Goal: Task Accomplishment & Management: Manage account settings

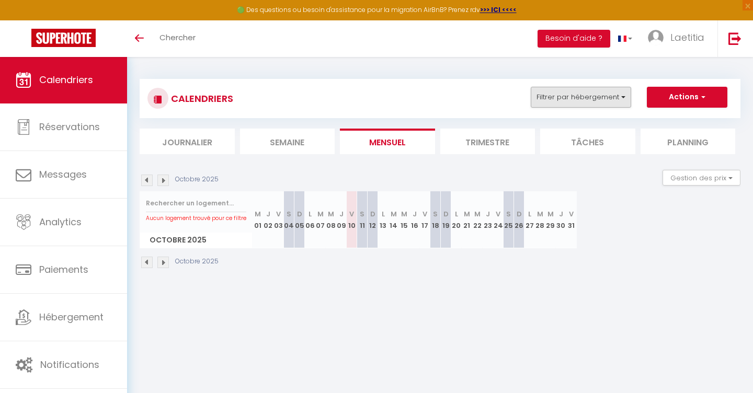
click at [594, 106] on button "Filtrer par hébergement" at bounding box center [581, 97] width 100 height 21
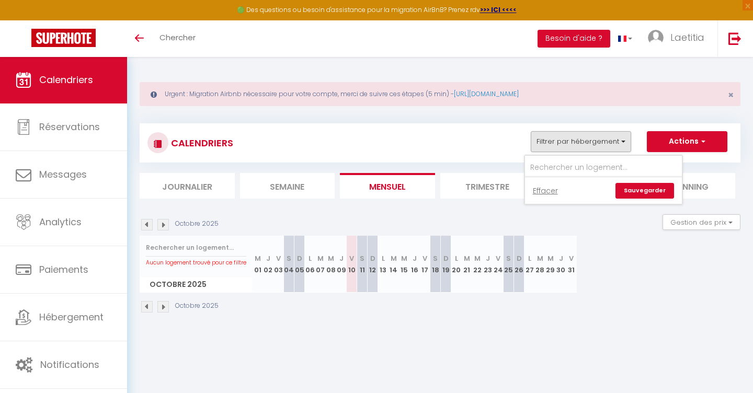
click at [472, 119] on div "CALENDRIERS Filtrer par hébergement Effacer Sauvegarder Actions Nouvelle réserv…" at bounding box center [440, 219] width 601 height 210
click at [557, 143] on button "Filtrer par hébergement" at bounding box center [581, 141] width 100 height 21
click at [454, 143] on div "CALENDRIERS Filtrer par hébergement Effacer Sauvegarder Actions Nouvelle réserv…" at bounding box center [441, 143] width 586 height 24
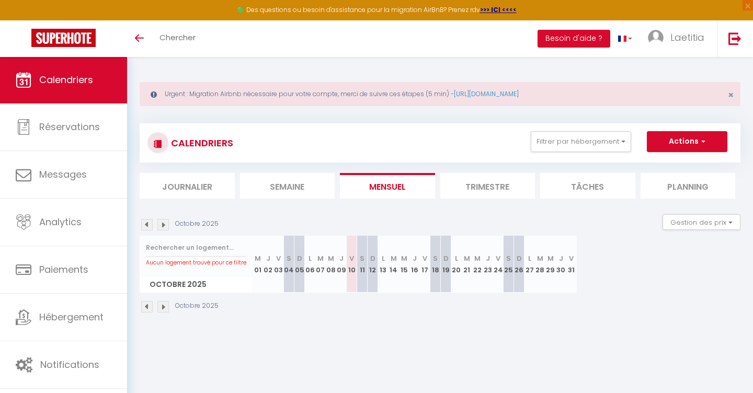
click at [92, 83] on span "Calendriers" at bounding box center [66, 79] width 54 height 13
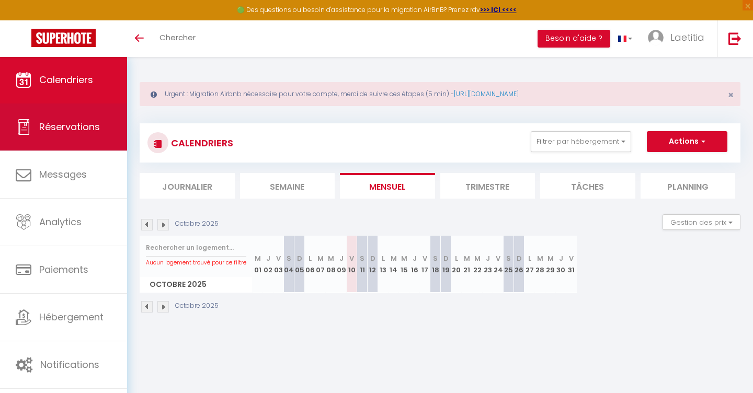
click at [80, 125] on span "Réservations" at bounding box center [69, 126] width 61 height 13
select select "not_cancelled"
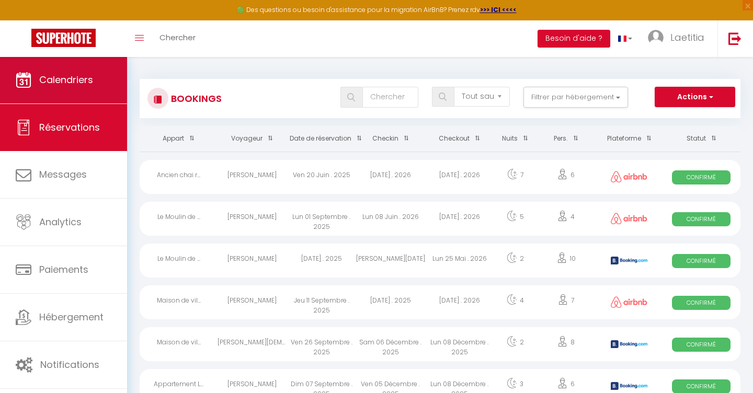
click at [83, 92] on link "Calendriers" at bounding box center [63, 80] width 127 height 47
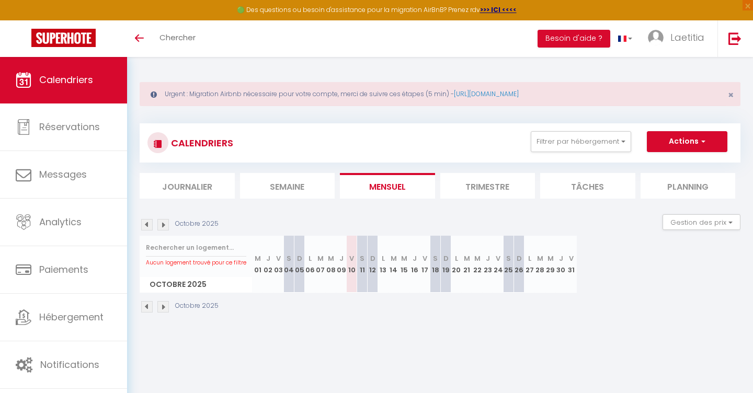
click at [498, 146] on div "CALENDRIERS Filtrer par hébergement Effacer Sauvegarder Actions Nouvelle réserv…" at bounding box center [441, 143] width 586 height 24
click at [489, 99] on div "Urgent : Migration Airbnb nécessaire pour votre compte, merci de suivre ces éta…" at bounding box center [440, 94] width 601 height 24
click at [488, 96] on link "[URL][DOMAIN_NAME]" at bounding box center [486, 93] width 65 height 9
click at [679, 43] on span "Laetitia" at bounding box center [688, 37] width 34 height 13
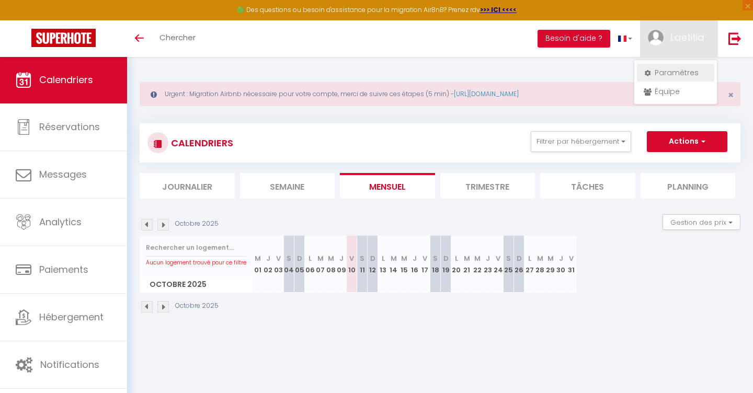
click at [669, 70] on link "Paramètres" at bounding box center [675, 73] width 77 height 18
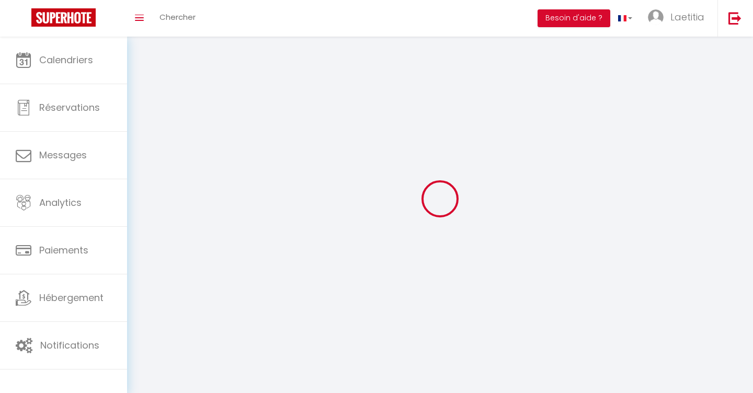
type input "Laetitia"
type input "Ratabouil"
type input "0762285045"
type input "[STREET_ADDRESS]"
type input "11120"
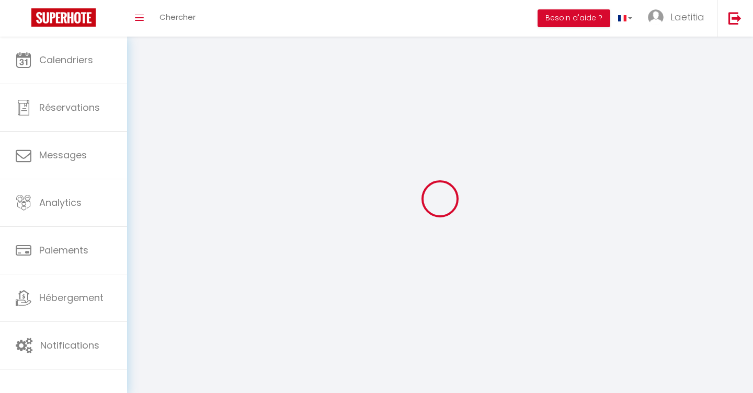
type input "SAINT MARCEL SUR AUDE"
type input "mxwFbKhJ7Im8MYNZyG3b38zhS"
type input "gEjgjXBtJpsu8EHW9Lnzv8T55"
select select "28"
type input "mxwFbKhJ7Im8MYNZyG3b38zhS"
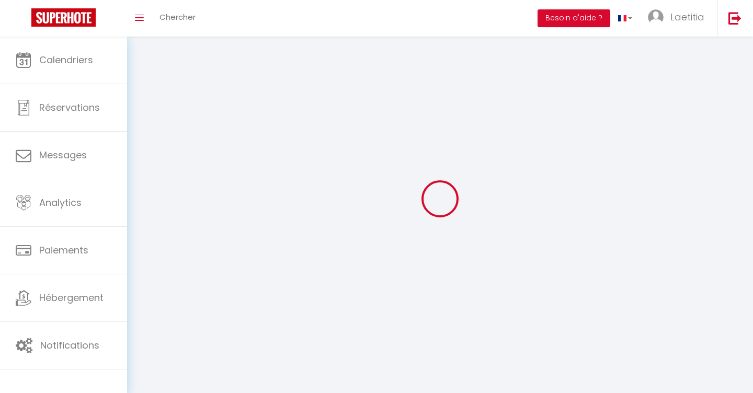
type input "gEjgjXBtJpsu8EHW9Lnzv8T55"
type input "[URL][DOMAIN_NAME]"
select select "fr"
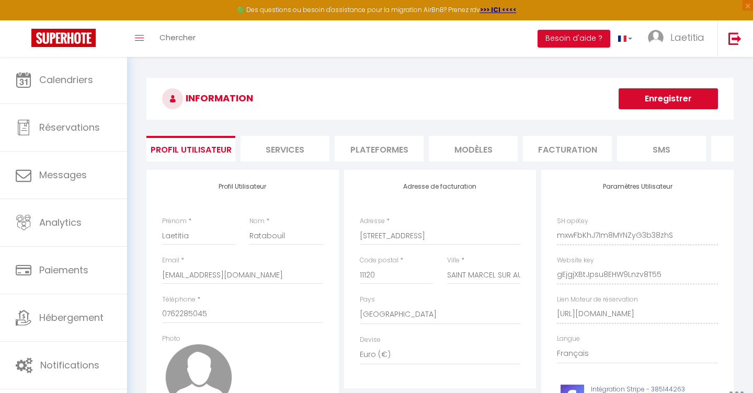
click at [398, 156] on li "Plateformes" at bounding box center [379, 149] width 89 height 26
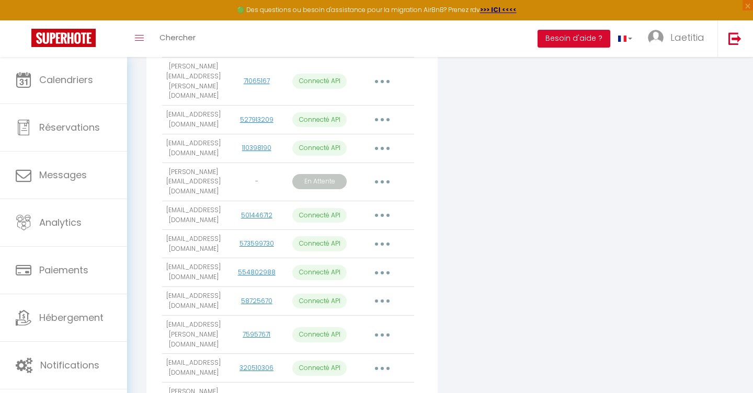
scroll to position [467, 0]
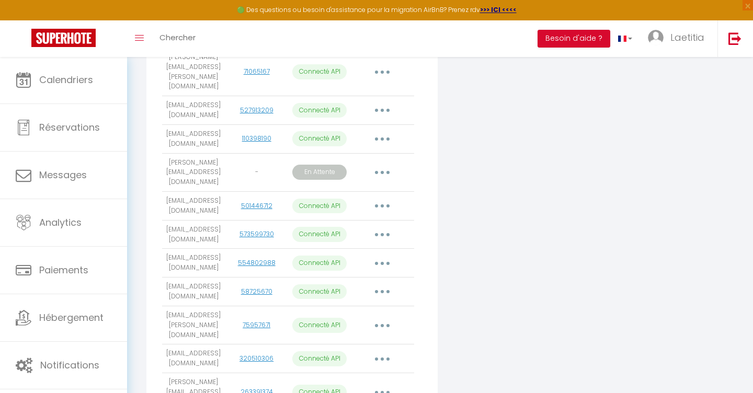
click at [385, 164] on button "button" at bounding box center [382, 172] width 29 height 17
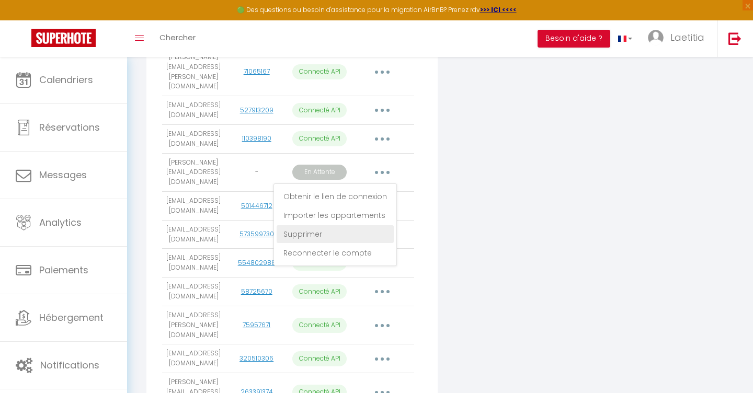
click at [339, 226] on link "Supprimer" at bounding box center [335, 235] width 117 height 18
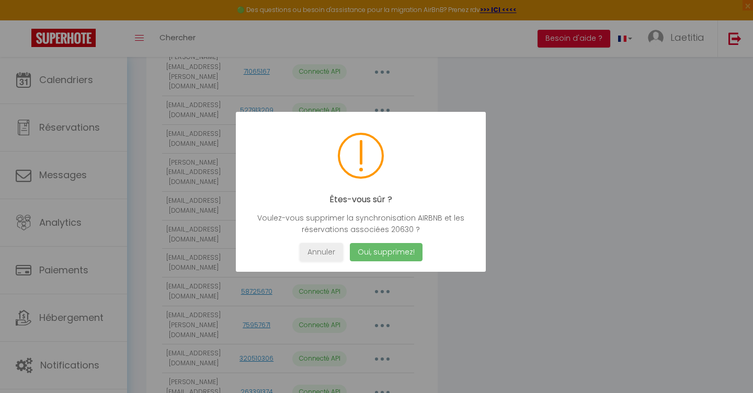
click at [364, 253] on button "Oui, supprimez!" at bounding box center [386, 252] width 73 height 18
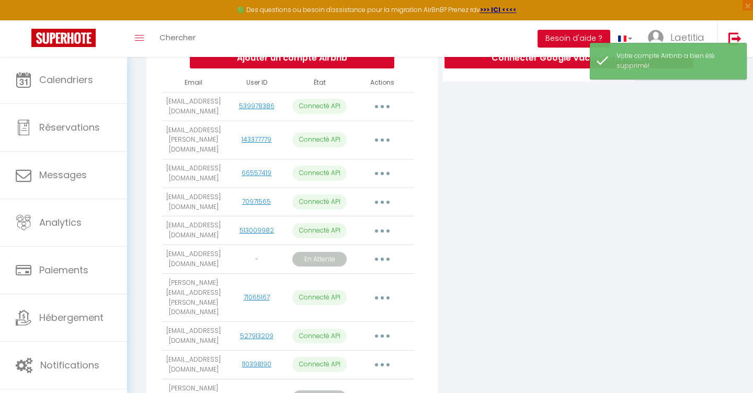
scroll to position [238, 0]
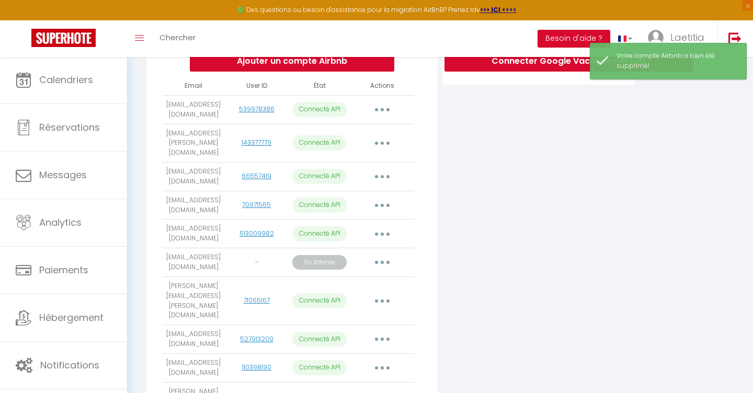
click at [385, 254] on button "button" at bounding box center [382, 262] width 29 height 17
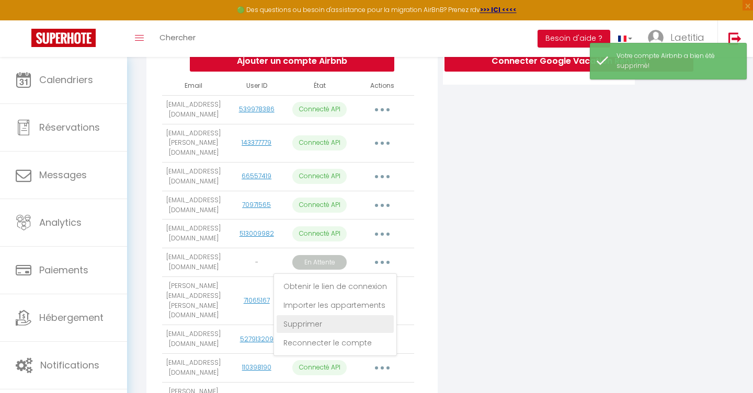
click at [334, 316] on link "Supprimer" at bounding box center [335, 325] width 117 height 18
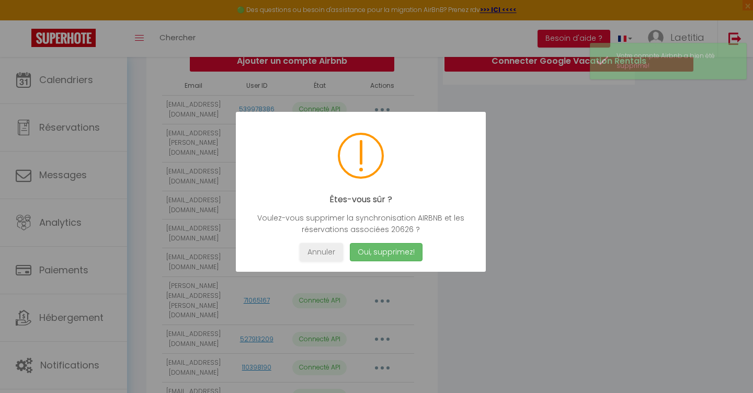
click at [375, 253] on button "Oui, supprimez!" at bounding box center [386, 252] width 73 height 18
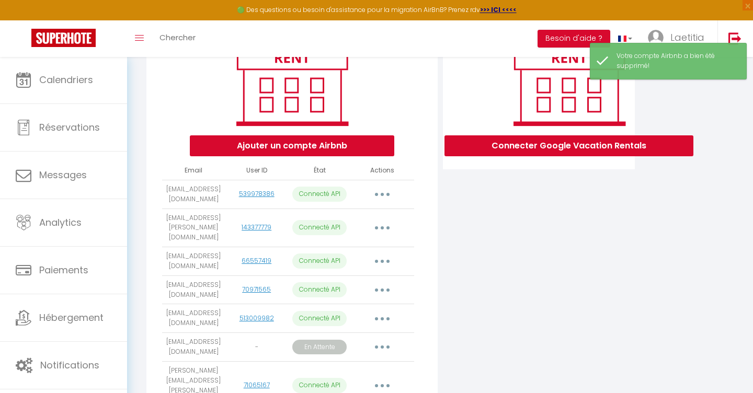
scroll to position [0, 0]
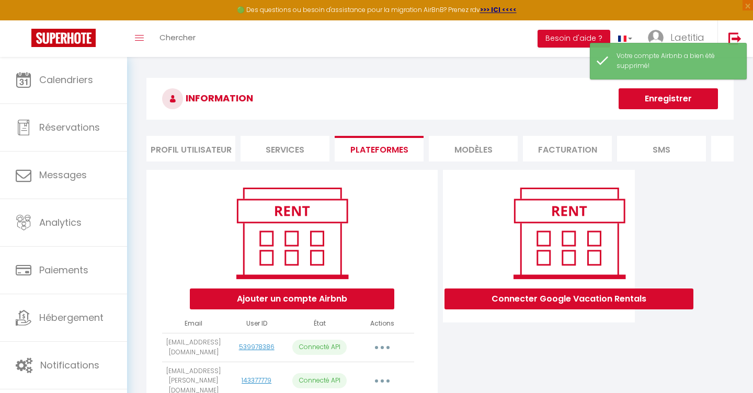
click at [637, 103] on button "Enregistrer" at bounding box center [668, 98] width 99 height 21
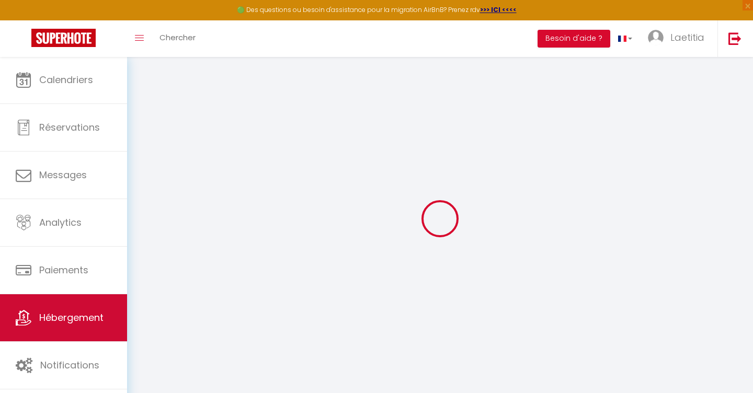
click at [84, 320] on span "Hébergement" at bounding box center [71, 317] width 64 height 13
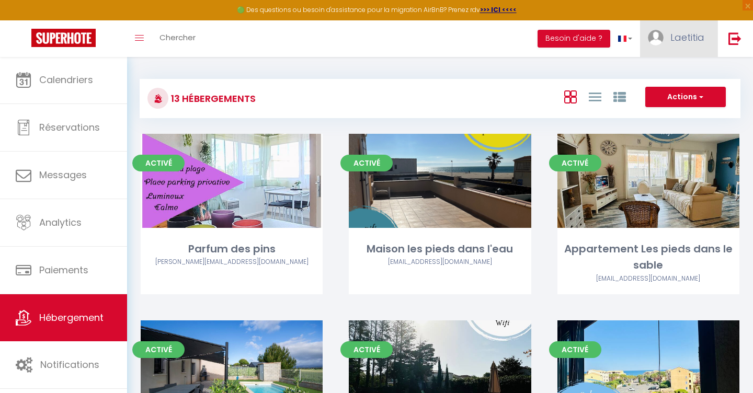
click at [698, 43] on span "Laetitia" at bounding box center [688, 37] width 34 height 13
click at [669, 69] on link "Paramètres" at bounding box center [675, 73] width 77 height 18
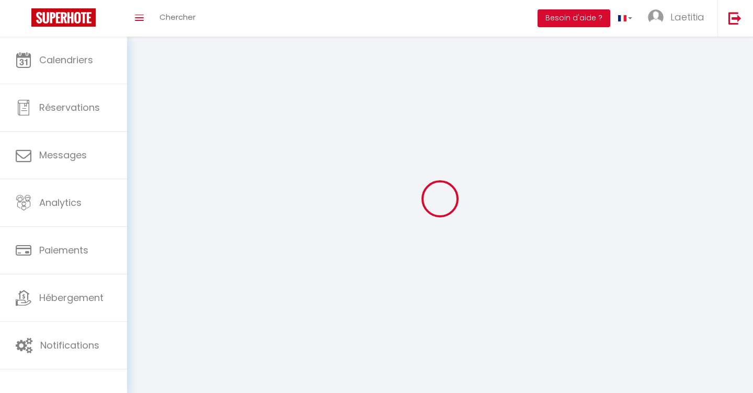
type input "mxwFbKhJ7Im8MYNZyG3b38zhS"
type input "gEjgjXBtJpsu8EHW9Lnzv8T55"
type input "[URL][DOMAIN_NAME]"
select select "28"
select select "fr"
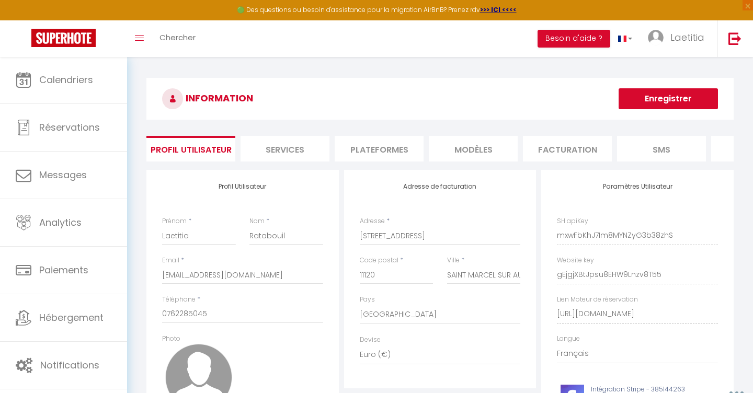
scroll to position [18, 0]
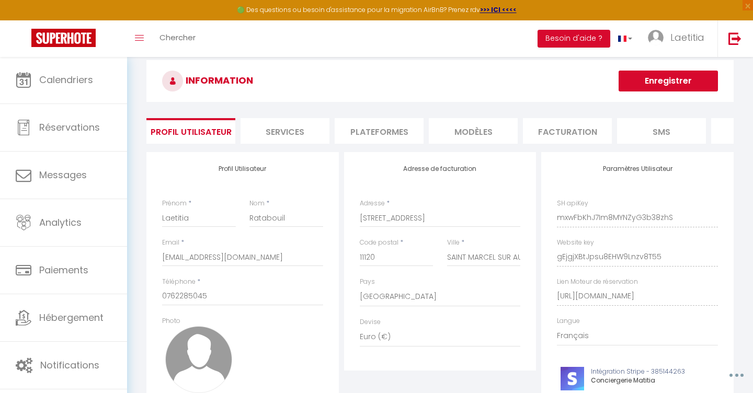
click at [392, 140] on li "Plateformes" at bounding box center [379, 131] width 89 height 26
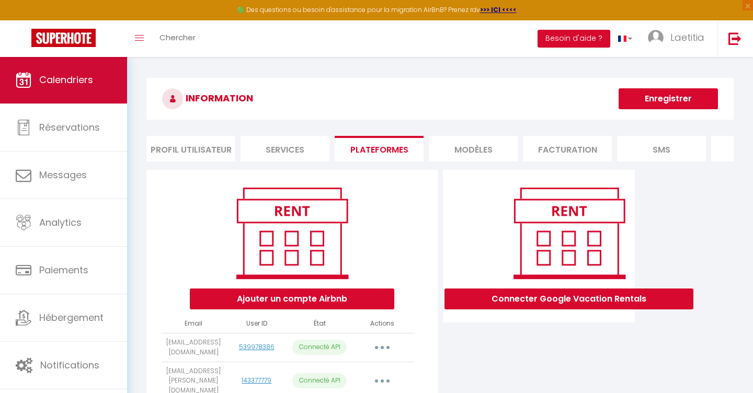
click at [66, 67] on link "Calendriers" at bounding box center [63, 80] width 127 height 47
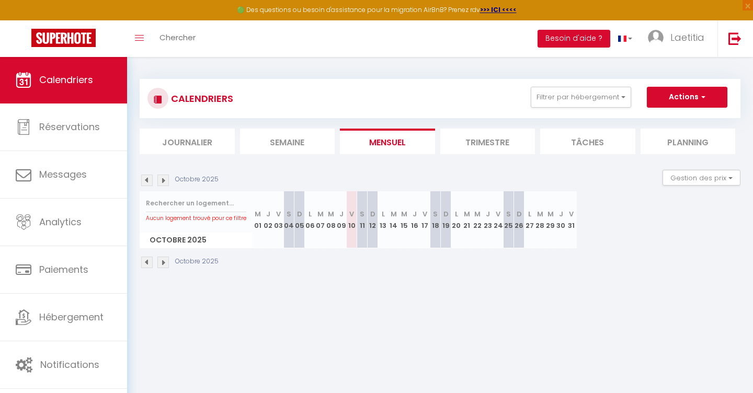
click at [566, 107] on div "CALENDRIERS Filtrer par hébergement Tous Parfum des pins Maison les pieds dans …" at bounding box center [441, 99] width 586 height 24
click at [566, 103] on button "Filtrer par hébergement" at bounding box center [581, 97] width 100 height 21
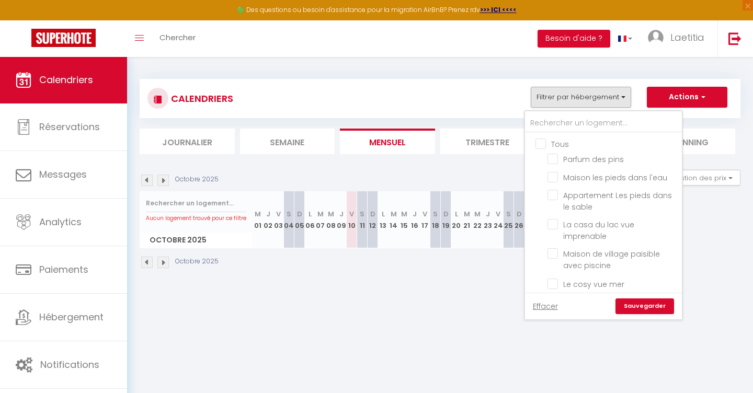
click at [541, 146] on input "Tous" at bounding box center [614, 143] width 157 height 10
checkbox input "true"
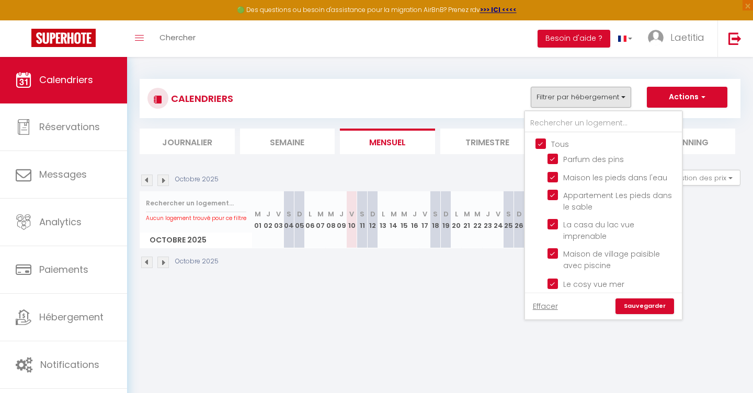
checkbox input "true"
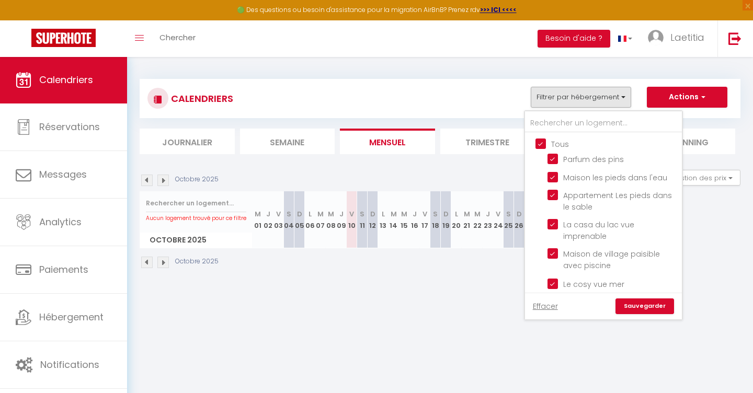
checkbox input "true"
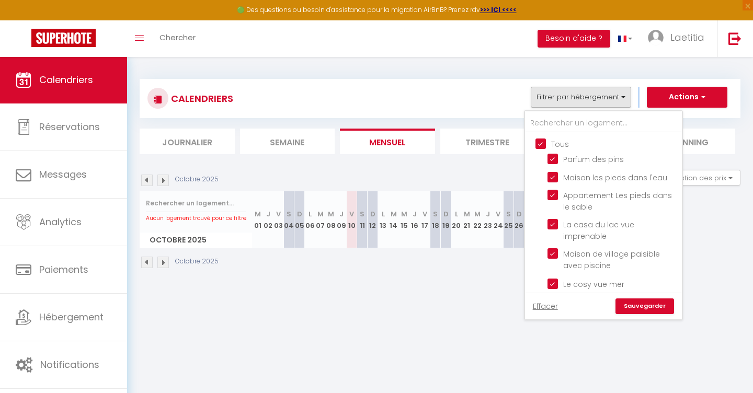
click at [637, 307] on link "Sauvegarder" at bounding box center [645, 307] width 59 height 16
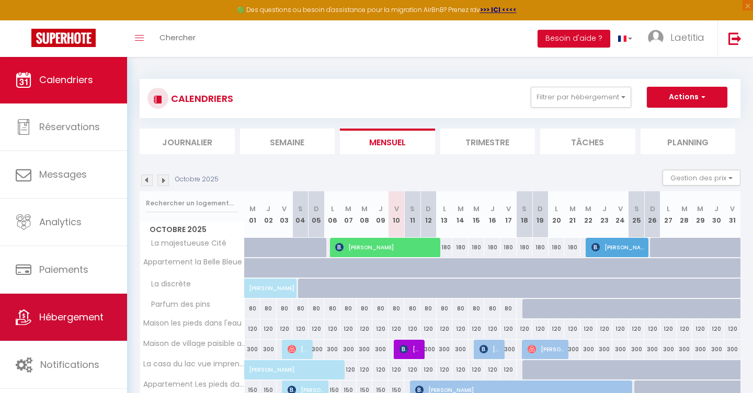
click at [84, 304] on link "Hébergement" at bounding box center [63, 317] width 127 height 47
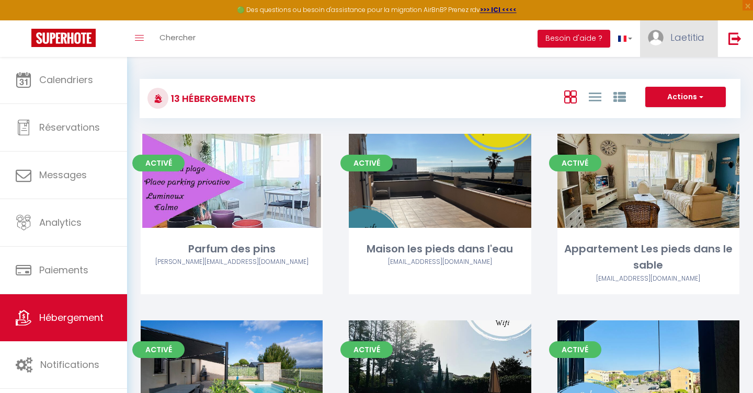
click at [663, 45] on link "Laetitia" at bounding box center [678, 38] width 77 height 37
click at [654, 74] on link "Paramètres" at bounding box center [675, 73] width 77 height 18
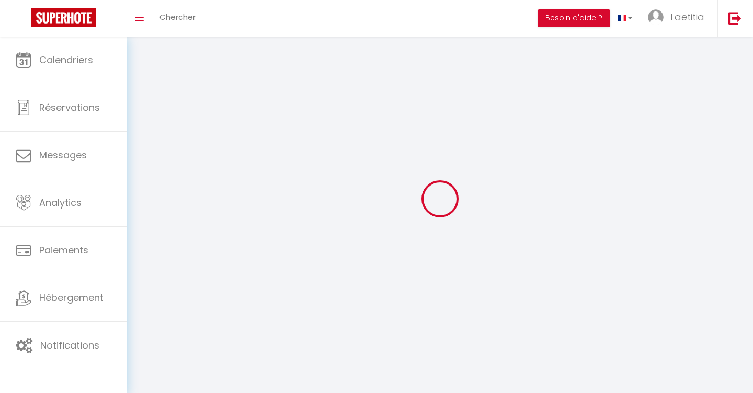
type input "mxwFbKhJ7Im8MYNZyG3b38zhS"
type input "gEjgjXBtJpsu8EHW9Lnzv8T55"
type input "[URL][DOMAIN_NAME]"
select select "28"
select select "fr"
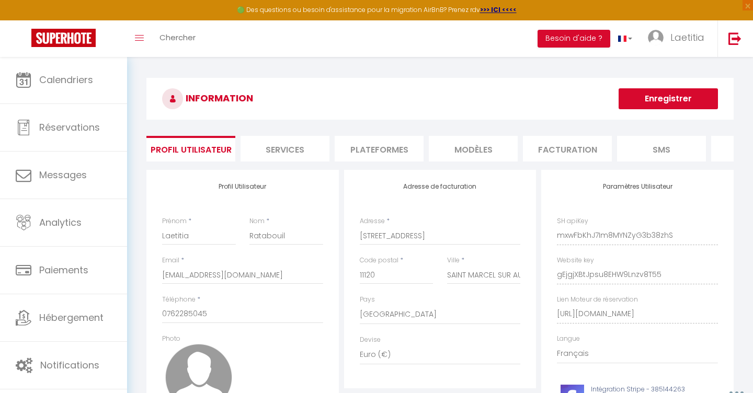
click at [387, 139] on li "Plateformes" at bounding box center [379, 149] width 89 height 26
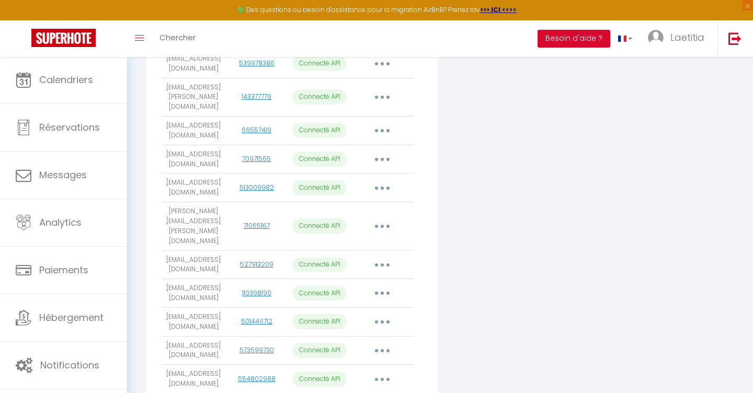
scroll to position [285, 0]
click at [382, 256] on button "button" at bounding box center [382, 264] width 29 height 17
click at [251, 288] on link "110398190" at bounding box center [256, 292] width 29 height 9
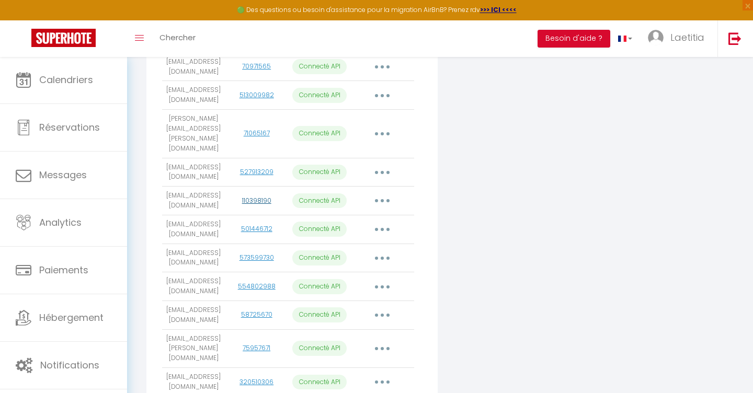
scroll to position [378, 0]
click at [383, 312] on icon "button" at bounding box center [382, 313] width 3 height 3
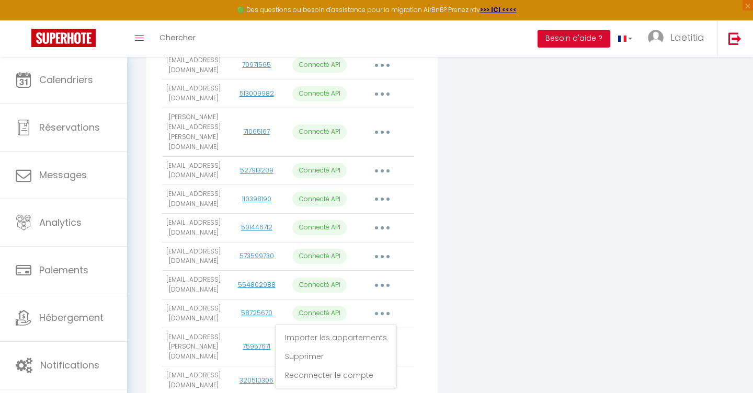
click at [476, 239] on div "Connecter Google Vacation Rentals" at bounding box center [540, 126] width 198 height 669
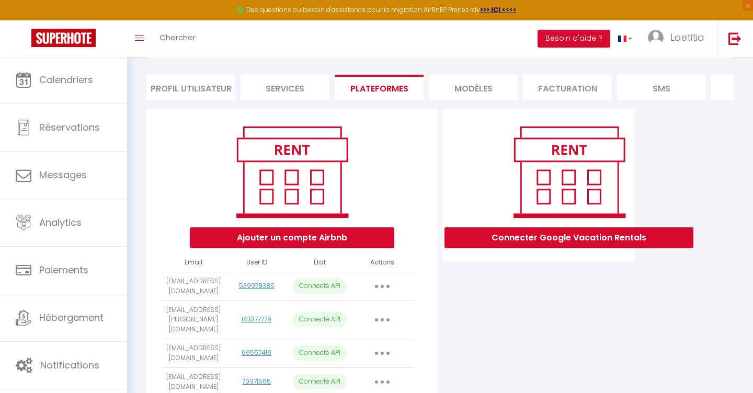
scroll to position [49, 0]
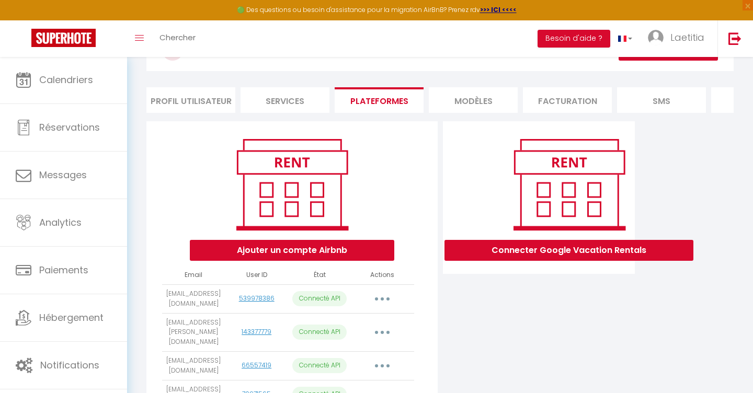
click at [317, 250] on button "Ajouter un compte Airbnb" at bounding box center [292, 250] width 205 height 21
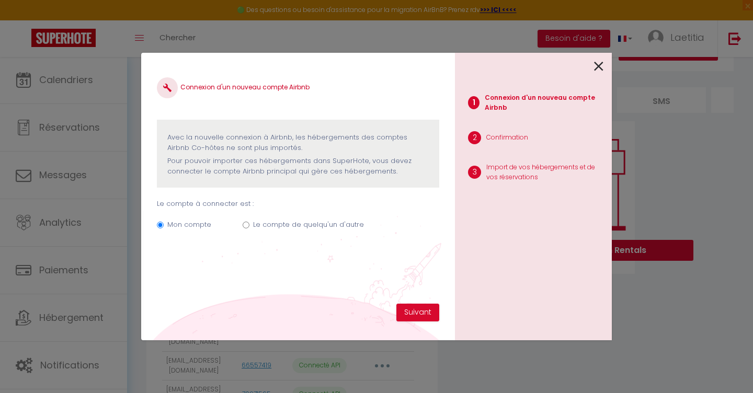
click at [599, 67] on icon at bounding box center [598, 67] width 9 height 16
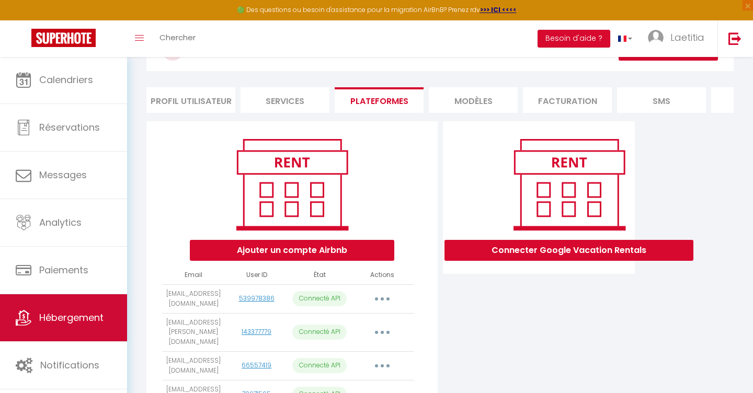
click at [65, 312] on span "Hébergement" at bounding box center [71, 317] width 64 height 13
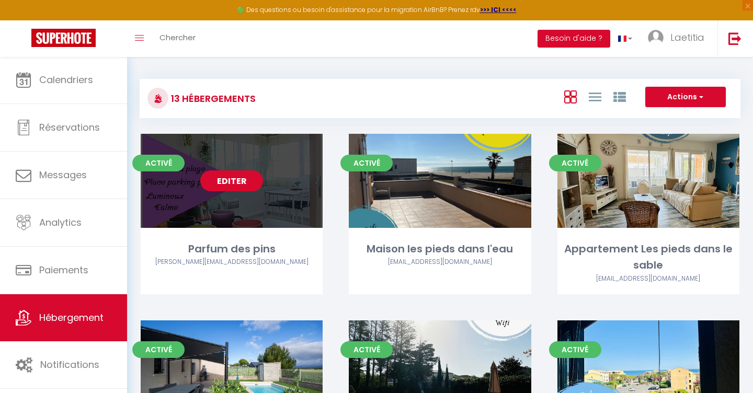
click at [242, 190] on link "Editer" at bounding box center [231, 181] width 63 height 21
select select "3"
select select "2"
select select "1"
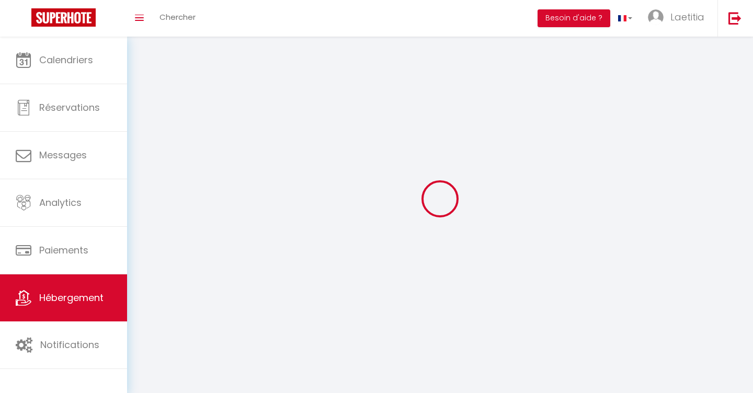
select select
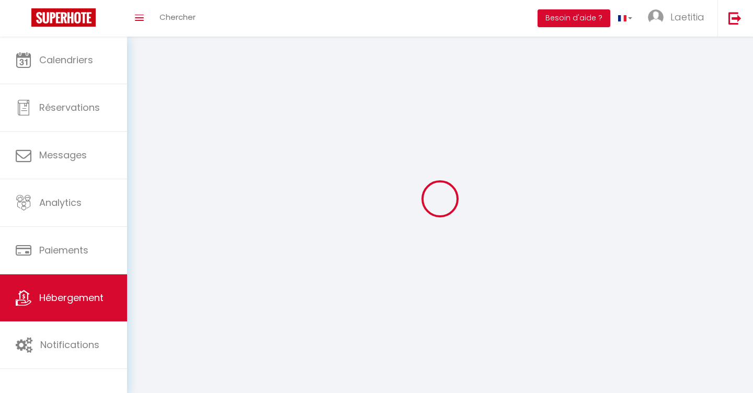
select select
checkbox input "false"
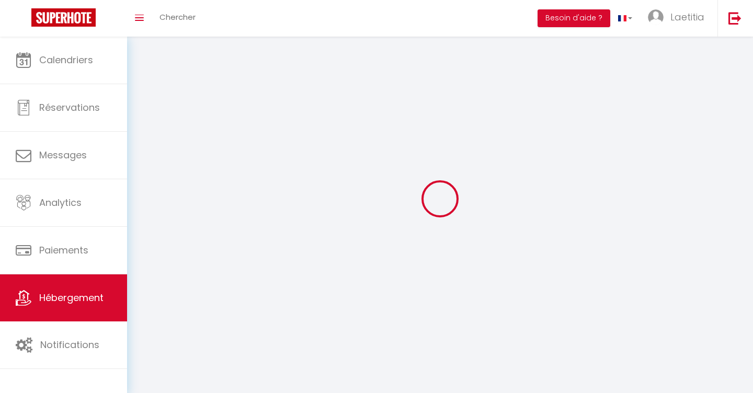
checkbox input "false"
select select
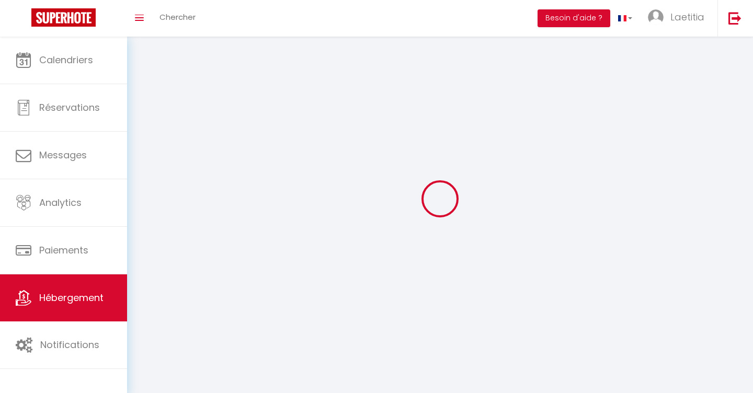
select select
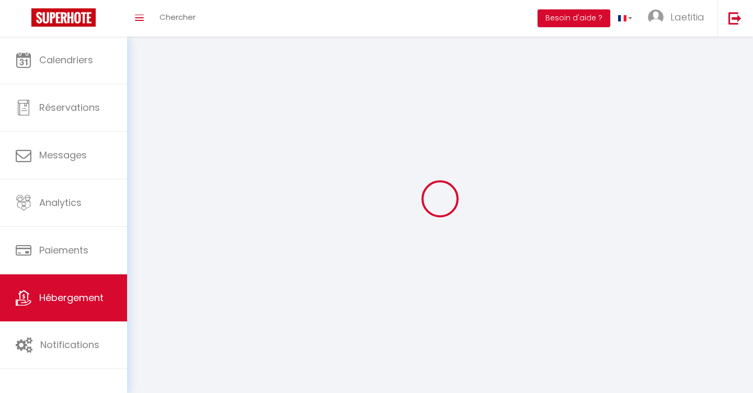
checkbox input "false"
select select
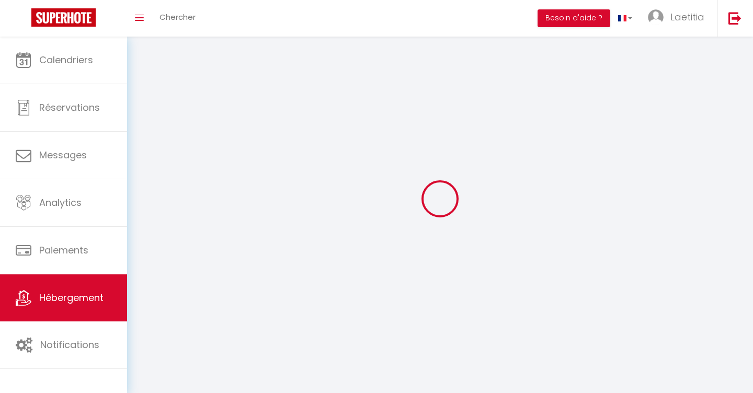
select select
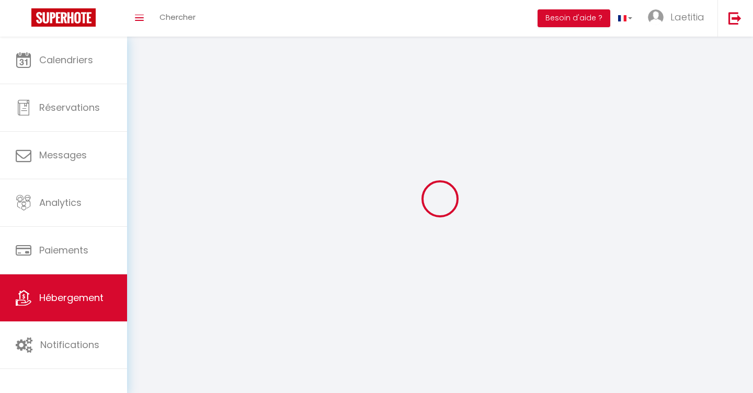
select select
checkbox input "false"
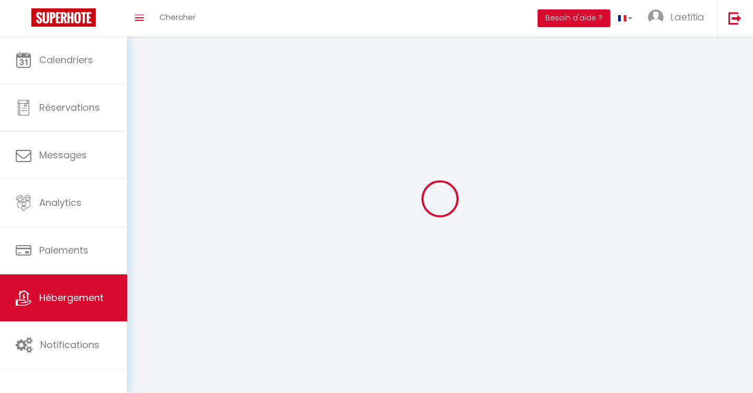
checkbox input "false"
select select
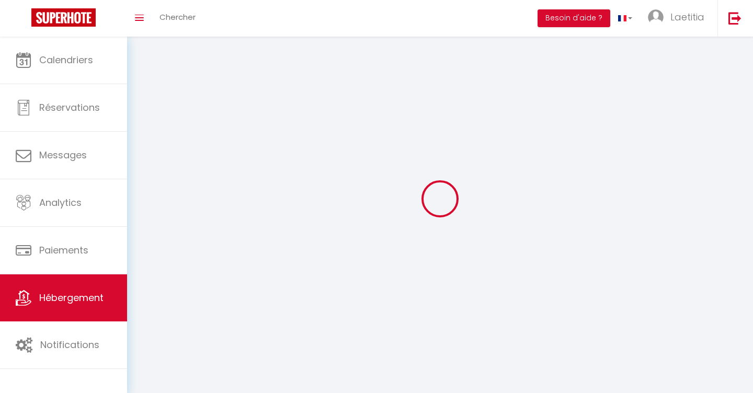
select select
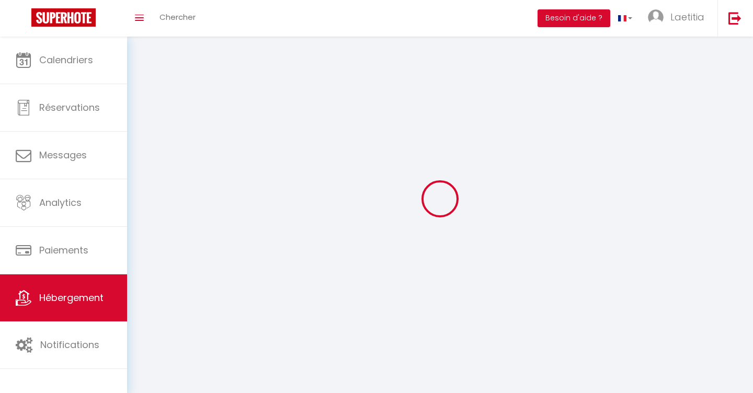
checkbox input "false"
select select
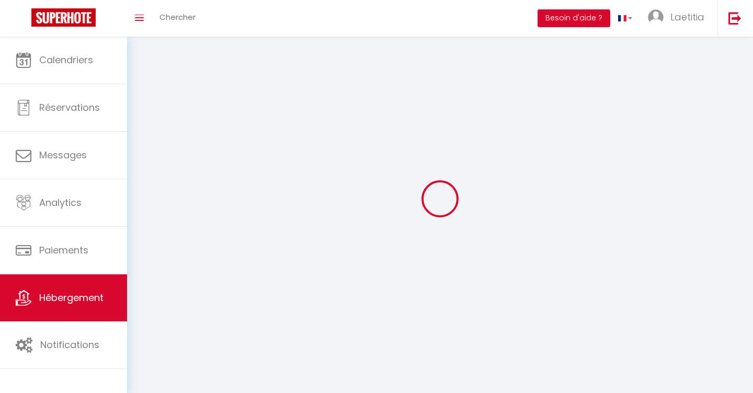
select select
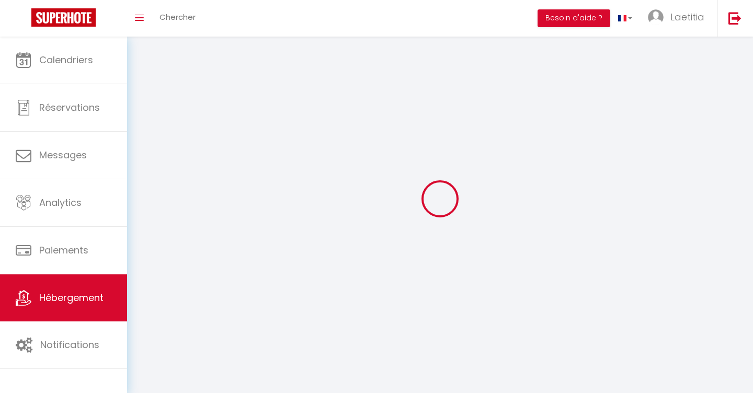
select select
checkbox input "false"
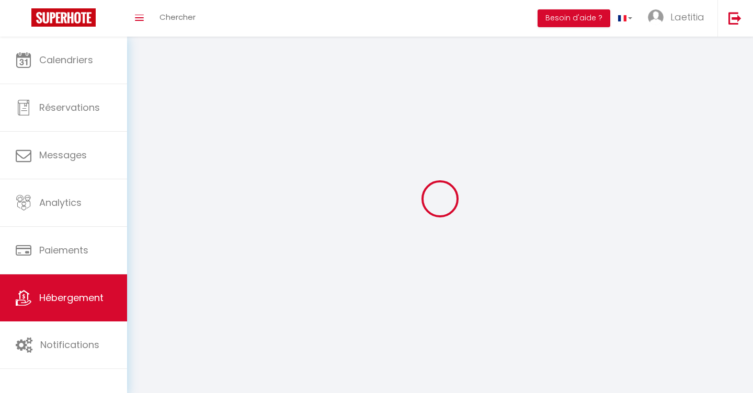
select select
select select "28"
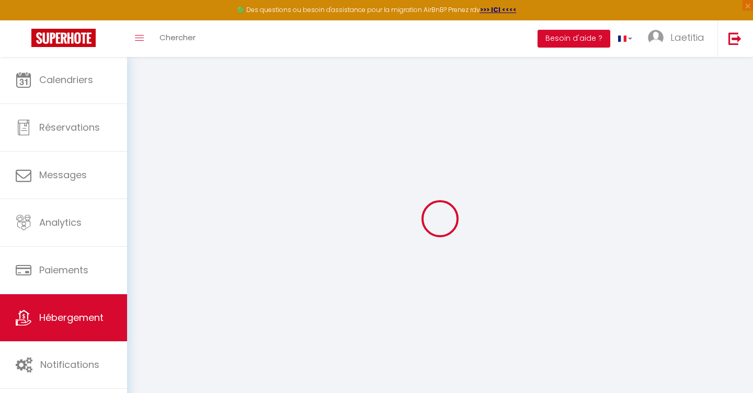
select select
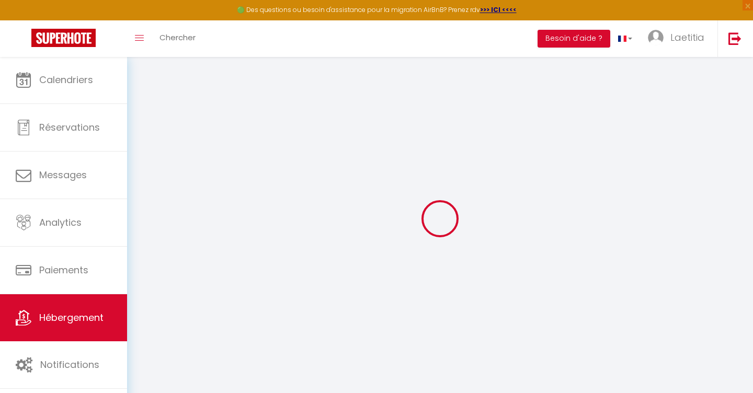
select select
checkbox input "false"
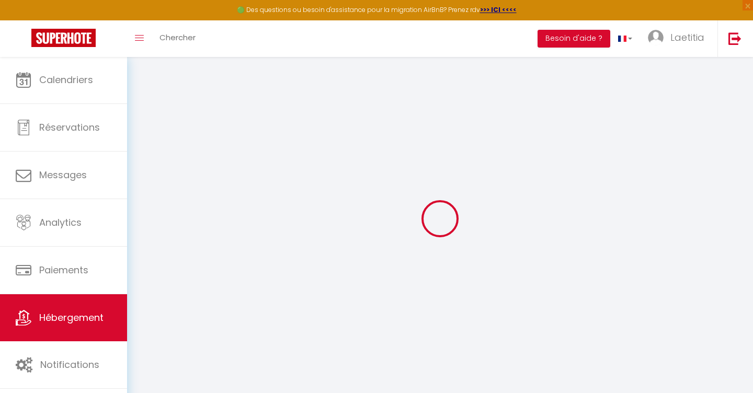
select select
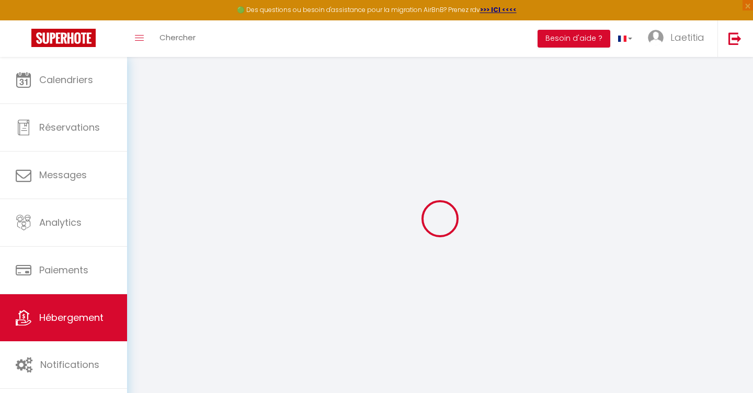
select select
checkbox input "false"
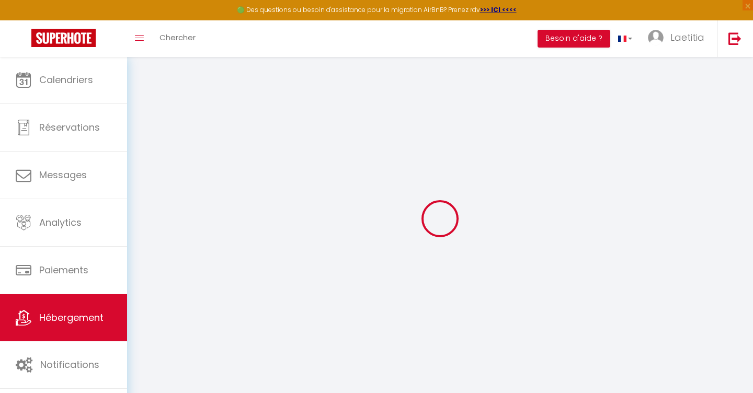
checkbox input "false"
select select
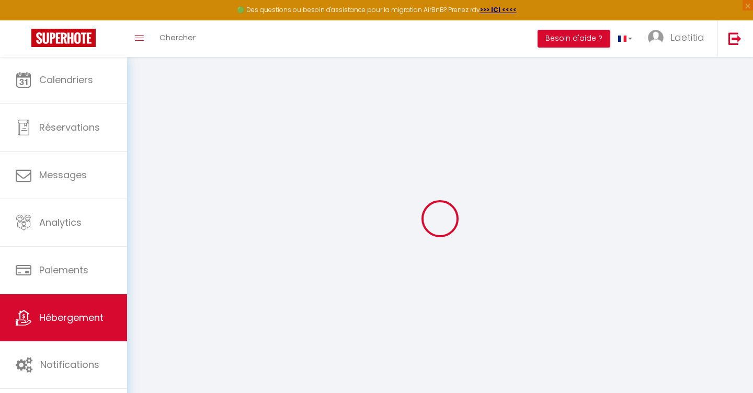
select select
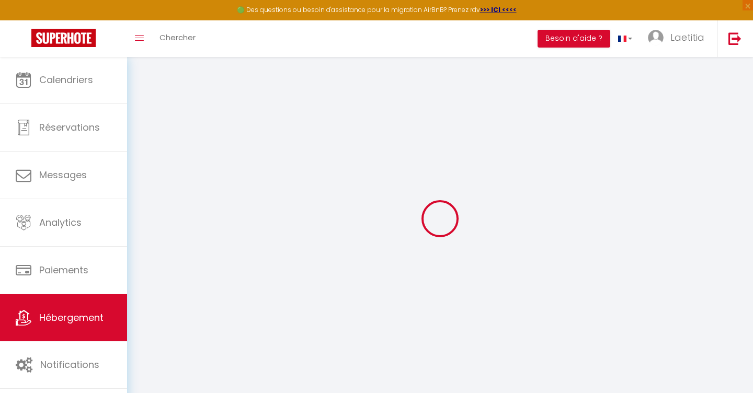
checkbox input "false"
select select
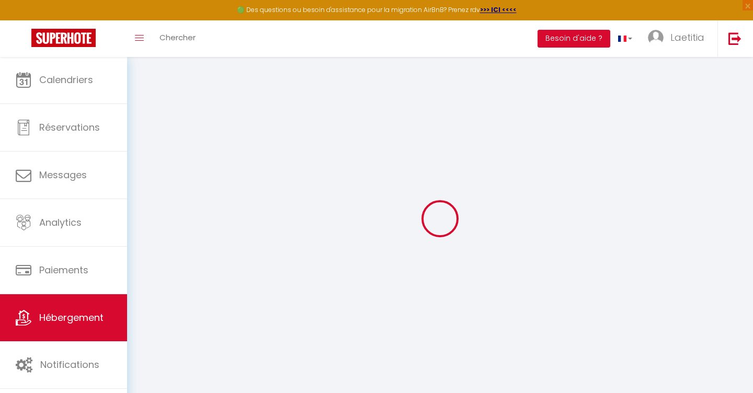
select select
type input "Parfum des pins"
type input "[PERSON_NAME]"
select select "5"
select select "2"
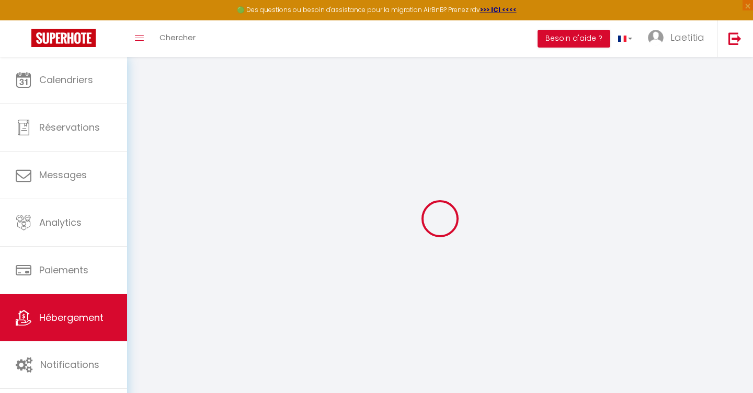
type input "85"
type input "25"
select select
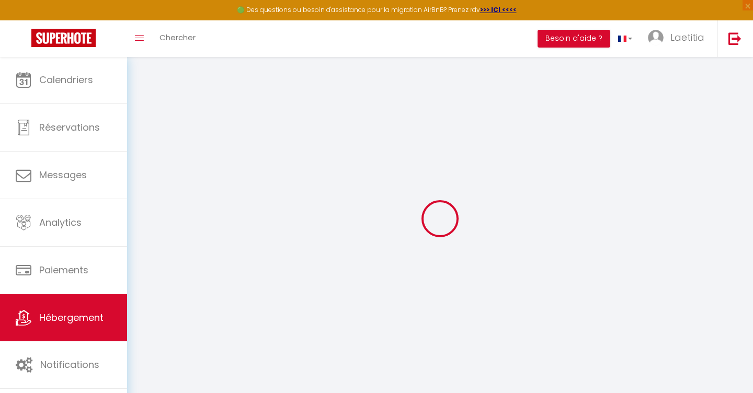
select select
type input "[STREET_ADDRESS]"
type input "11100"
type input "Narbonne plage"
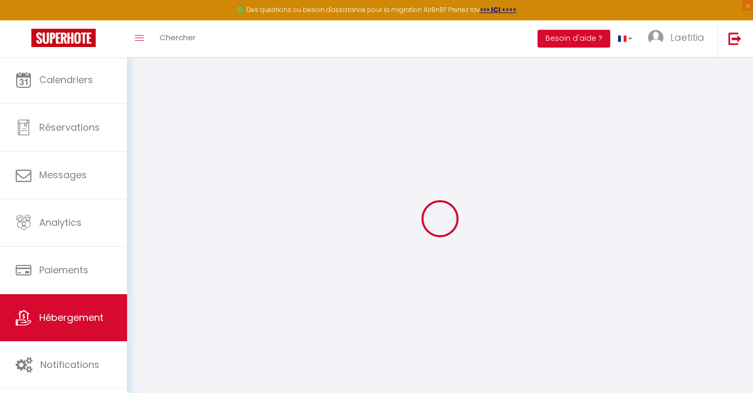
type input "[EMAIL_ADDRESS][DOMAIN_NAME]"
select select "6940"
checkbox input "false"
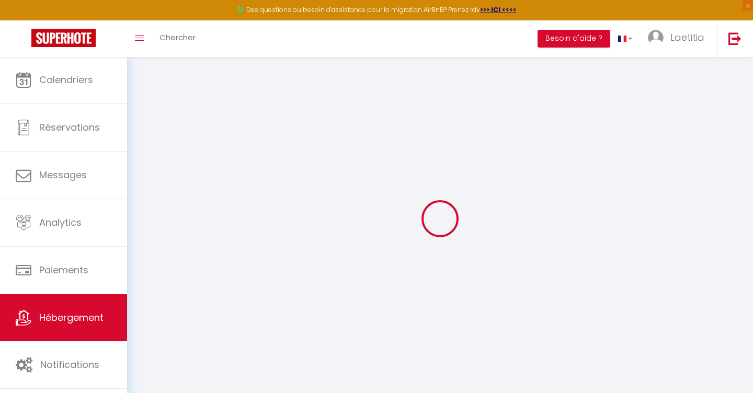
checkbox input "false"
type input "30"
type input "25"
type input "0"
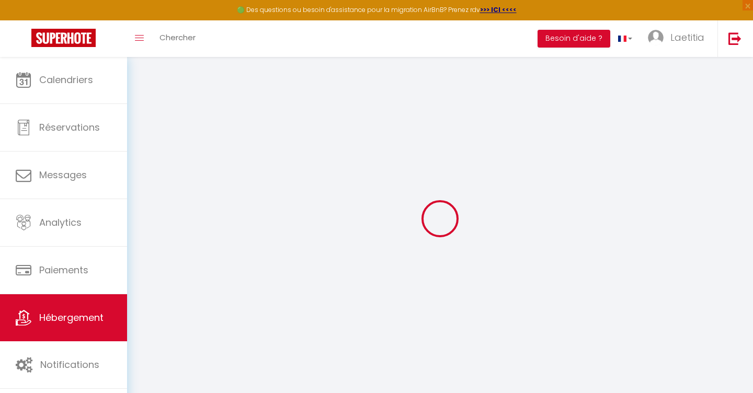
type input "0"
select select
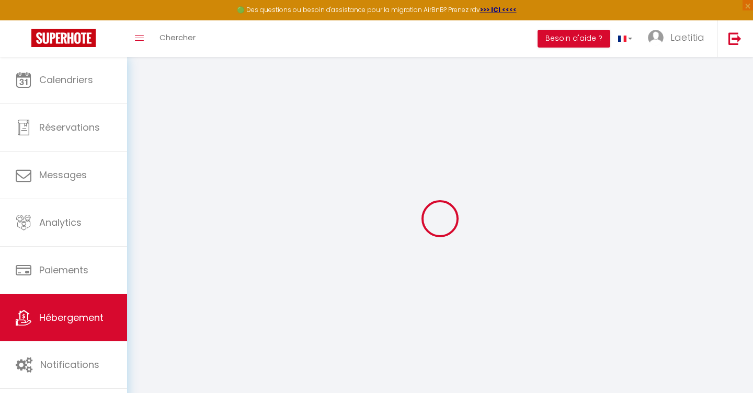
select select
checkbox input "false"
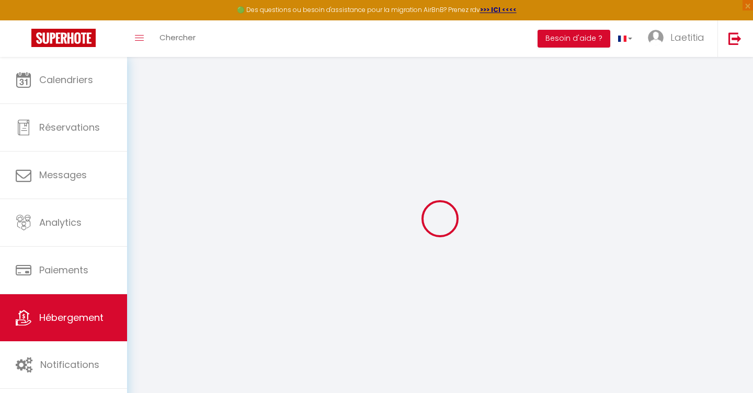
select select
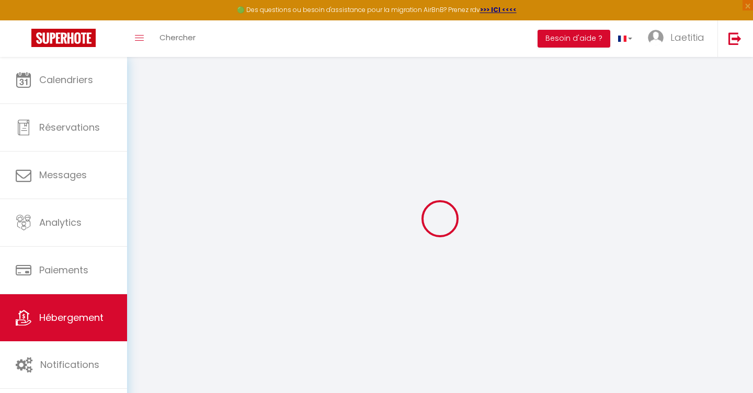
checkbox input "false"
select select "+ 19 %"
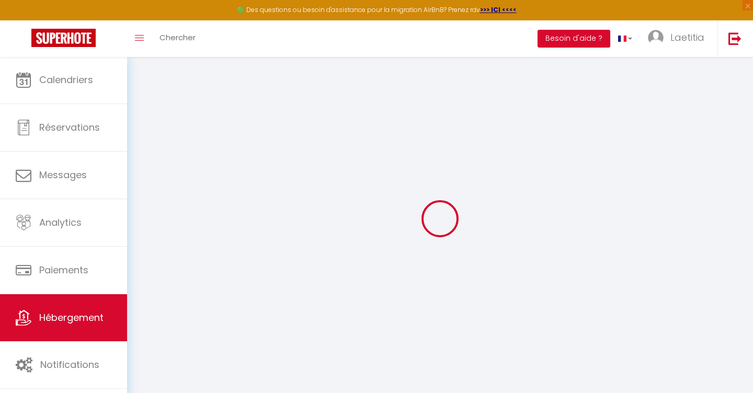
select select "+ 19 %"
select select
checkbox input "false"
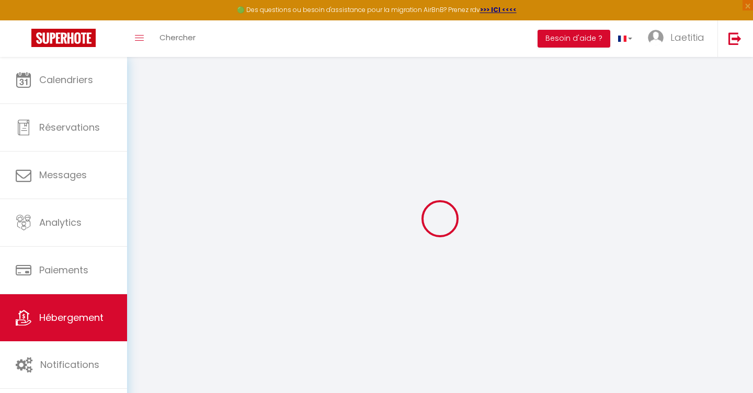
checkbox input "false"
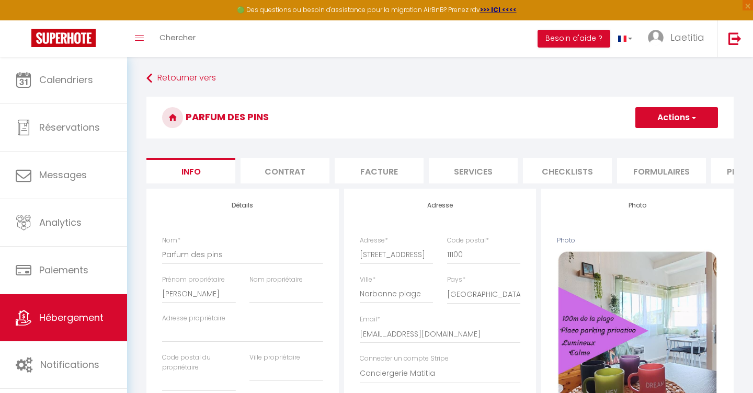
select select
checkbox input "false"
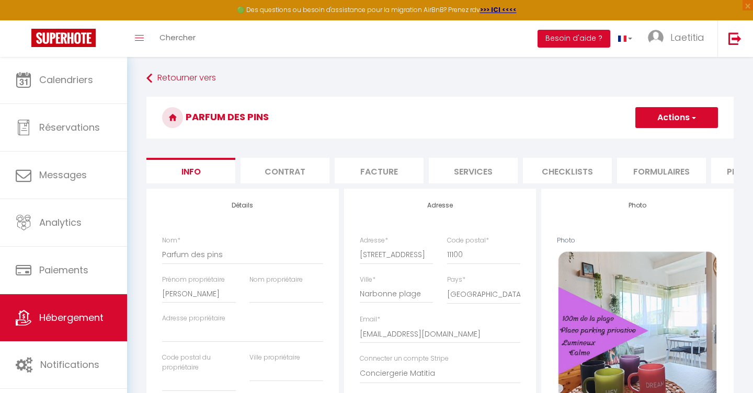
select select "well_reviewed_guests"
select select "EUR"
select select
select select "20639-1117138636118390660"
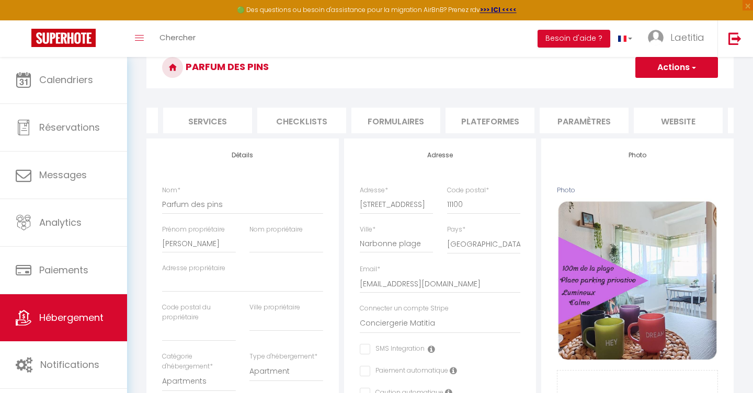
scroll to position [0, 277]
click at [490, 123] on li "Plateformes" at bounding box center [479, 121] width 89 height 26
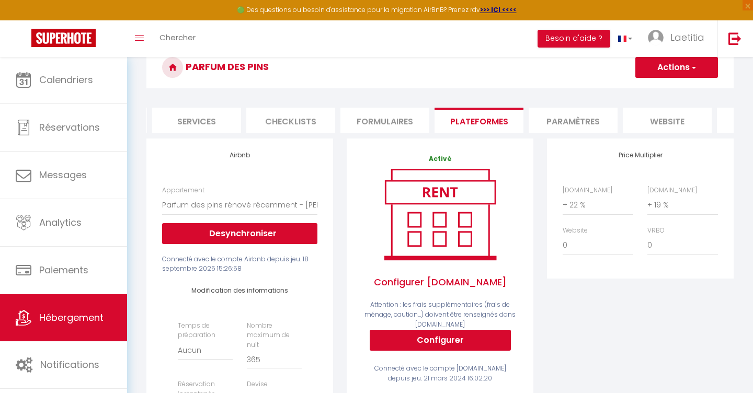
click at [669, 69] on button "Actions" at bounding box center [677, 67] width 83 height 21
click at [660, 91] on link "Enregistrer" at bounding box center [676, 91] width 83 height 14
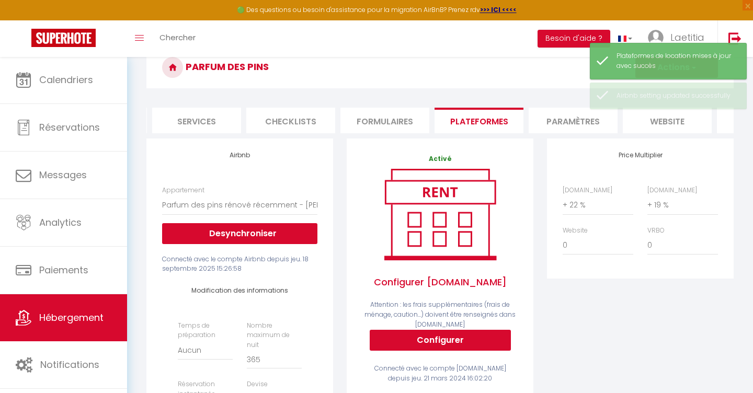
click at [57, 331] on link "Hébergement" at bounding box center [63, 318] width 127 height 47
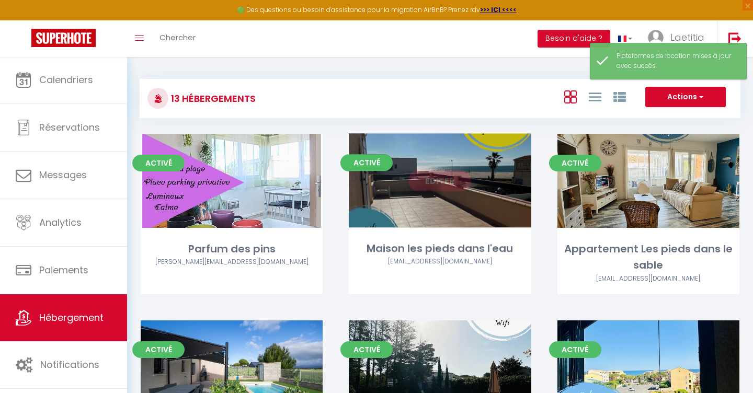
click at [455, 164] on div "Editer" at bounding box center [440, 181] width 182 height 94
click at [453, 183] on link "Editer" at bounding box center [440, 181] width 63 height 21
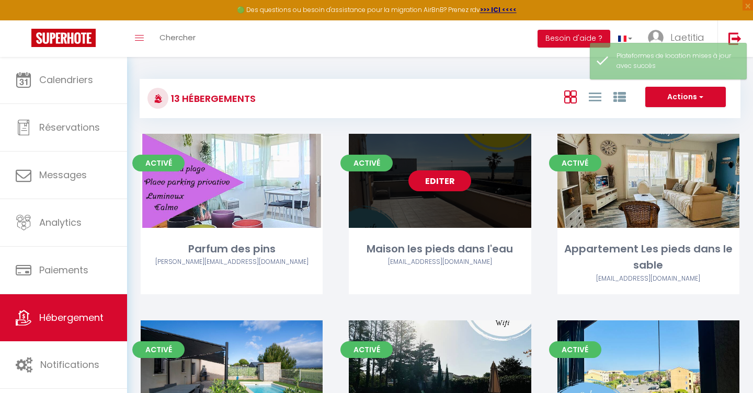
click at [453, 182] on link "Editer" at bounding box center [440, 181] width 63 height 21
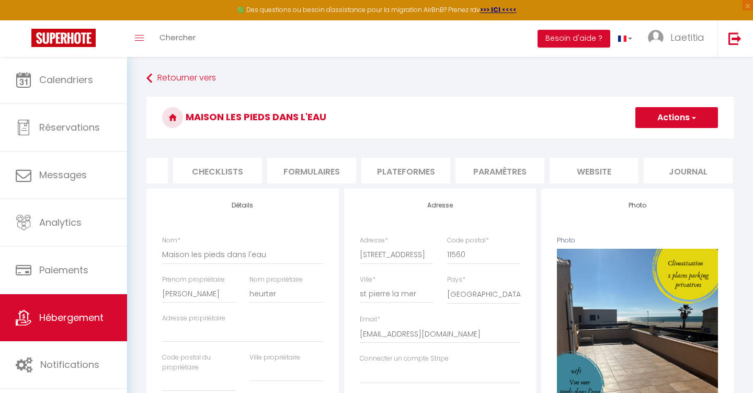
scroll to position [0, 349]
click at [427, 173] on li "Plateformes" at bounding box center [407, 171] width 89 height 26
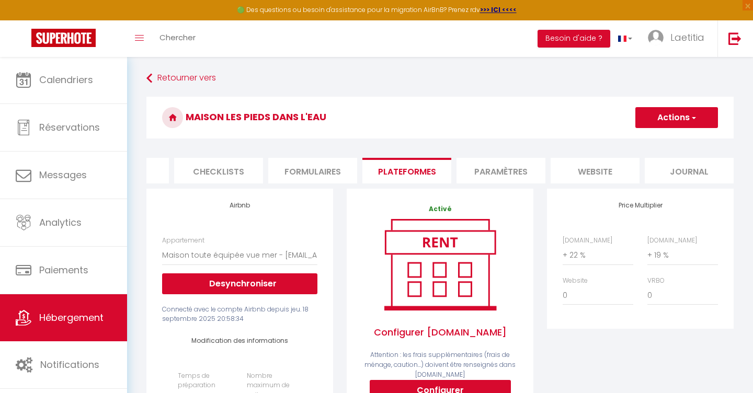
click at [666, 117] on button "Actions" at bounding box center [677, 117] width 83 height 21
click at [661, 144] on link "Enregistrer" at bounding box center [676, 141] width 83 height 14
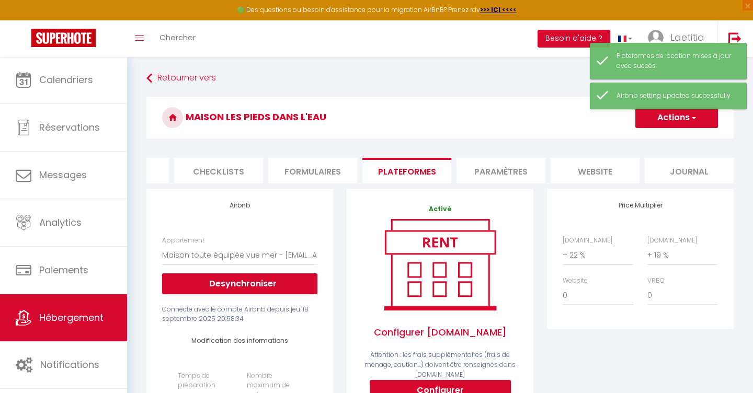
click at [41, 335] on link "Hébergement" at bounding box center [63, 318] width 127 height 47
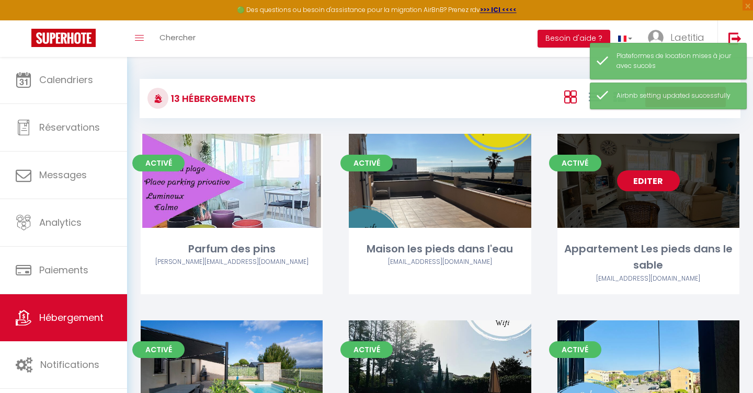
click at [661, 189] on link "Editer" at bounding box center [648, 181] width 63 height 21
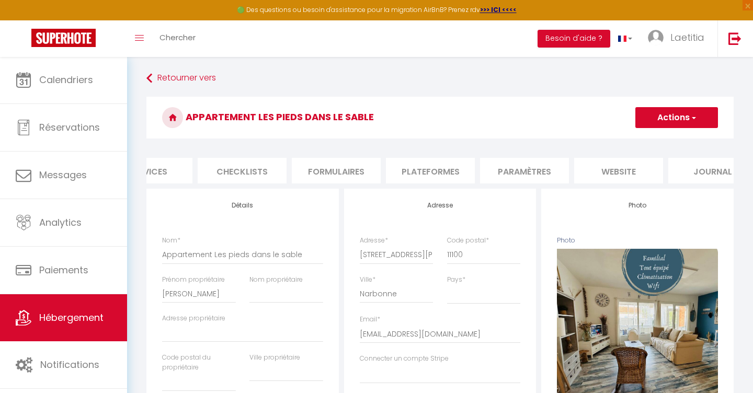
scroll to position [0, 349]
click at [399, 164] on li "Plateformes" at bounding box center [407, 171] width 89 height 26
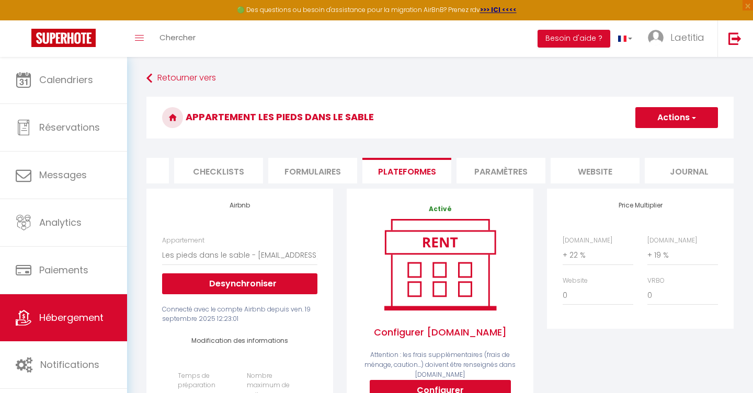
click at [656, 121] on button "Actions" at bounding box center [677, 117] width 83 height 21
click at [653, 141] on link "Enregistrer" at bounding box center [676, 141] width 83 height 14
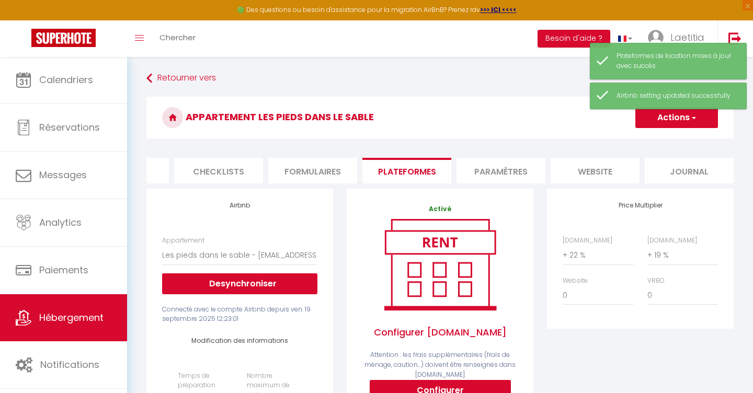
click at [95, 311] on link "Hébergement" at bounding box center [63, 318] width 127 height 47
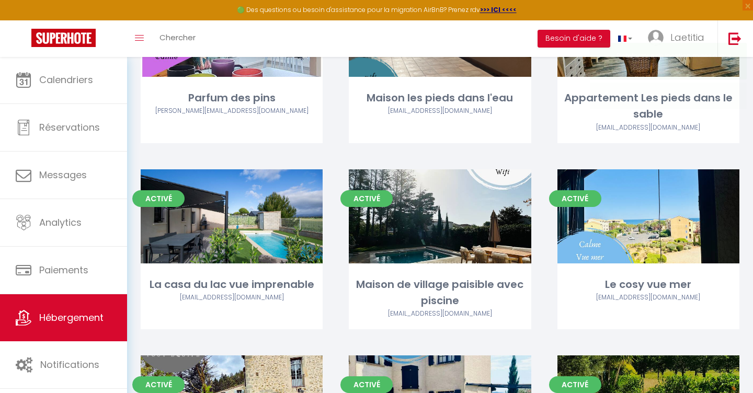
scroll to position [173, 0]
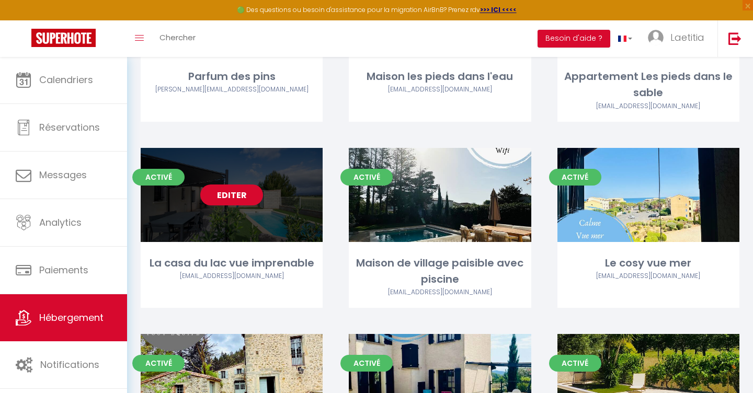
click at [237, 197] on link "Editer" at bounding box center [231, 195] width 63 height 21
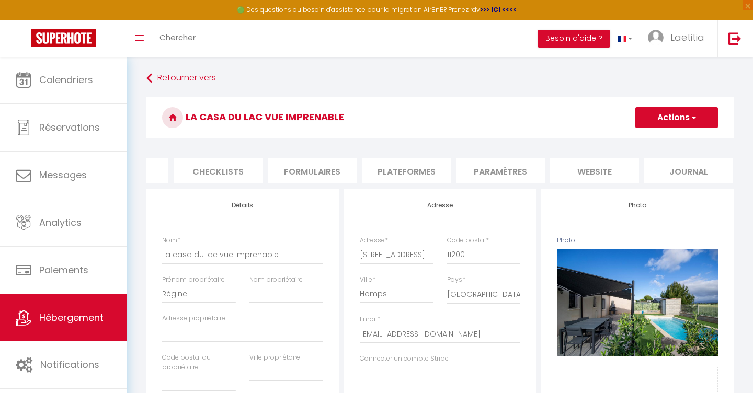
scroll to position [0, 349]
click at [388, 170] on li "Plateformes" at bounding box center [407, 171] width 89 height 26
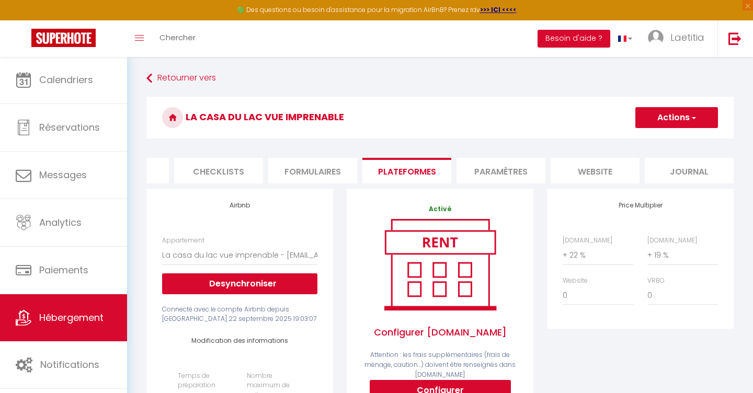
click at [666, 110] on button "Actions" at bounding box center [677, 117] width 83 height 21
click at [656, 141] on link "Enregistrer" at bounding box center [676, 141] width 83 height 14
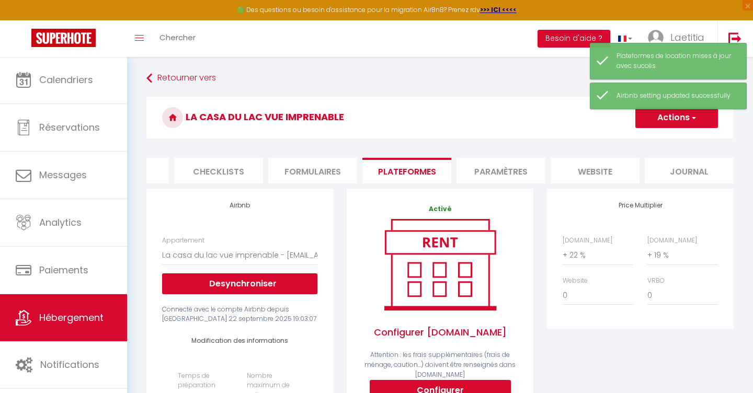
click at [79, 318] on span "Hébergement" at bounding box center [71, 317] width 64 height 13
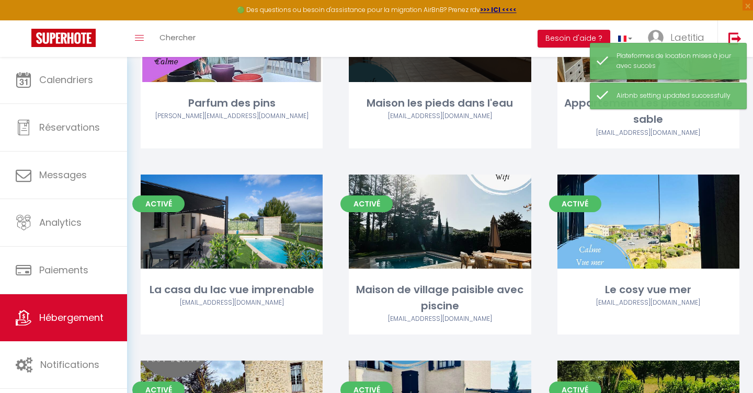
scroll to position [168, 0]
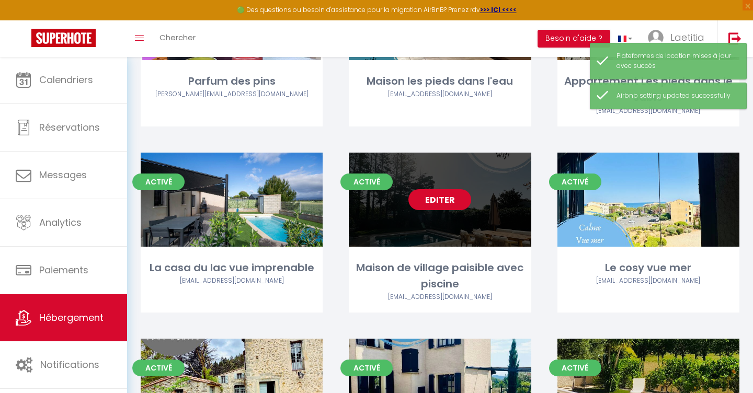
click at [435, 207] on link "Editer" at bounding box center [440, 199] width 63 height 21
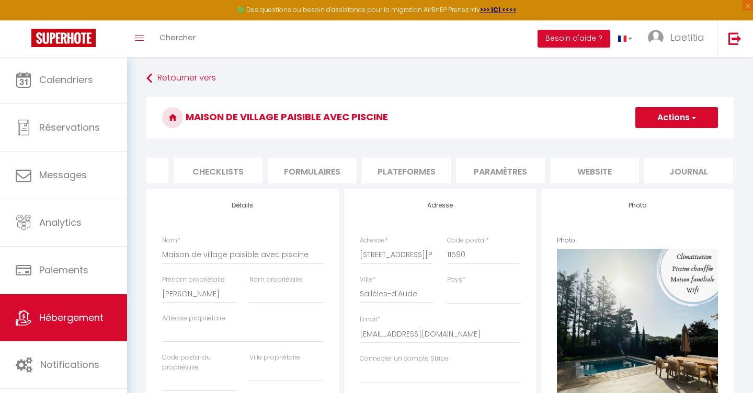
scroll to position [0, 349]
click at [407, 160] on li "Plateformes" at bounding box center [407, 171] width 89 height 26
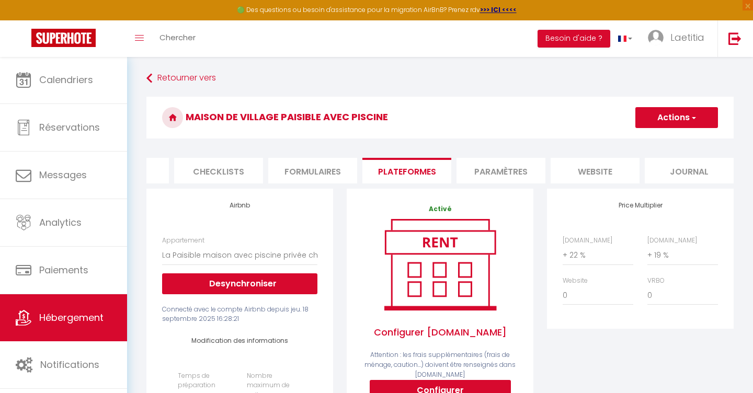
click at [675, 123] on button "Actions" at bounding box center [677, 117] width 83 height 21
click at [660, 142] on link "Enregistrer" at bounding box center [676, 141] width 83 height 14
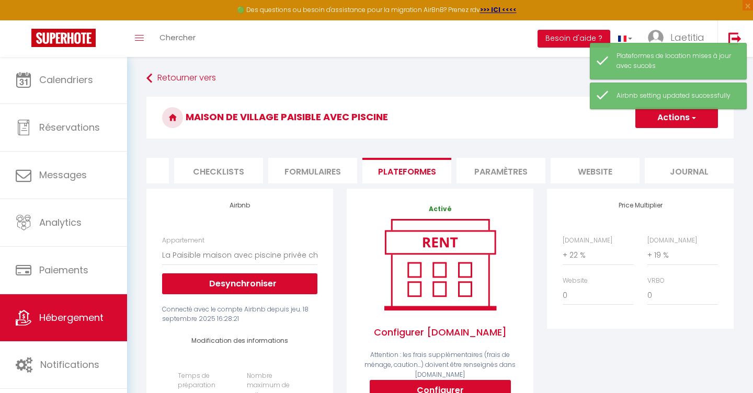
click at [70, 310] on link "Hébergement" at bounding box center [63, 318] width 127 height 47
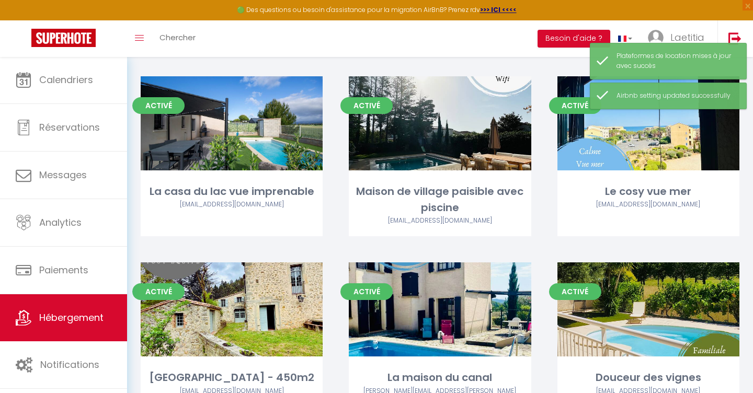
scroll to position [258, 0]
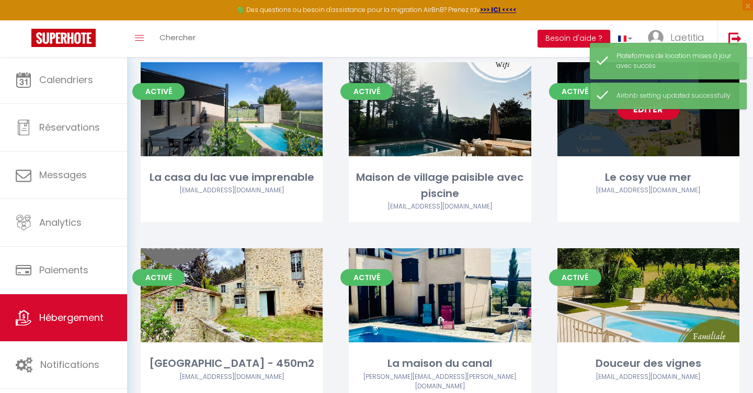
click at [665, 115] on link "Editer" at bounding box center [648, 109] width 63 height 21
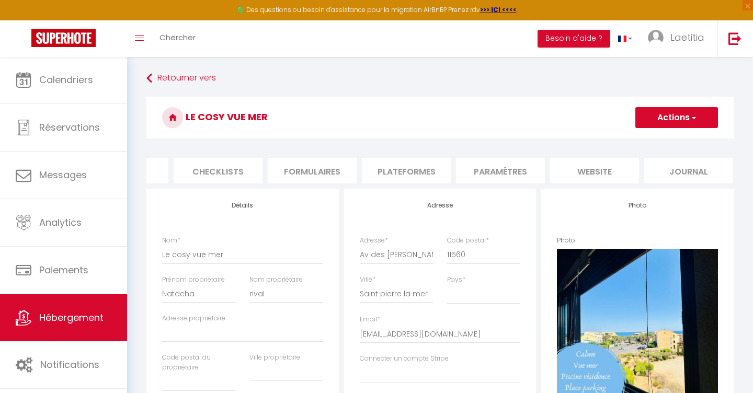
scroll to position [0, 349]
click at [416, 168] on li "Plateformes" at bounding box center [407, 171] width 89 height 26
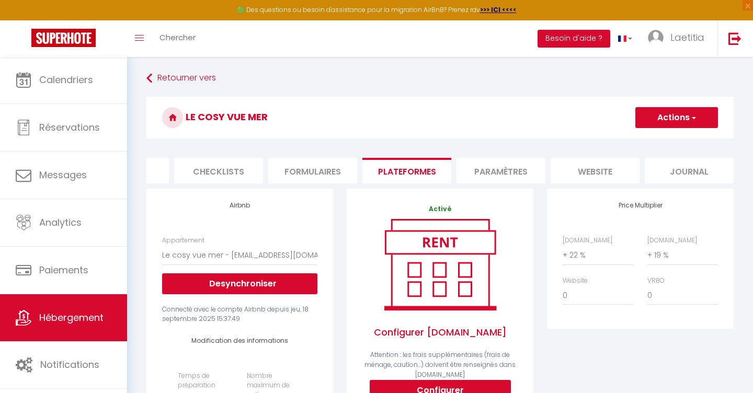
click at [665, 128] on h3 "Le cosy vue mer" at bounding box center [441, 118] width 588 height 42
click at [667, 123] on button "Actions" at bounding box center [677, 117] width 83 height 21
click at [660, 143] on link "Enregistrer" at bounding box center [676, 141] width 83 height 14
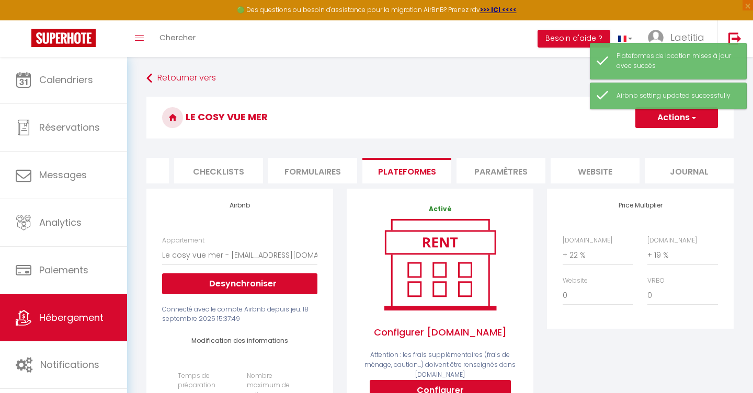
click at [62, 316] on span "Hébergement" at bounding box center [71, 317] width 64 height 13
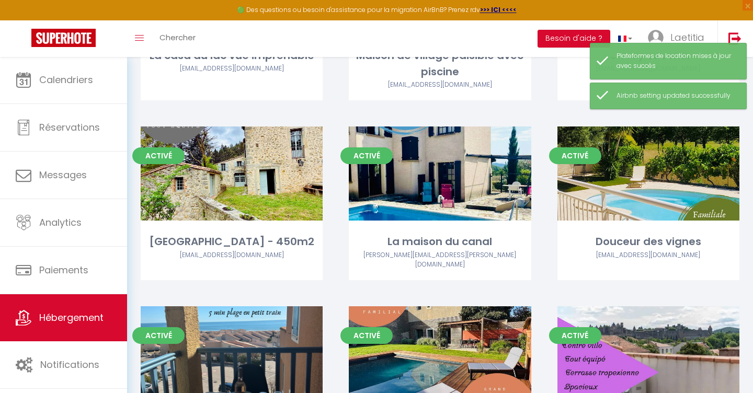
scroll to position [396, 0]
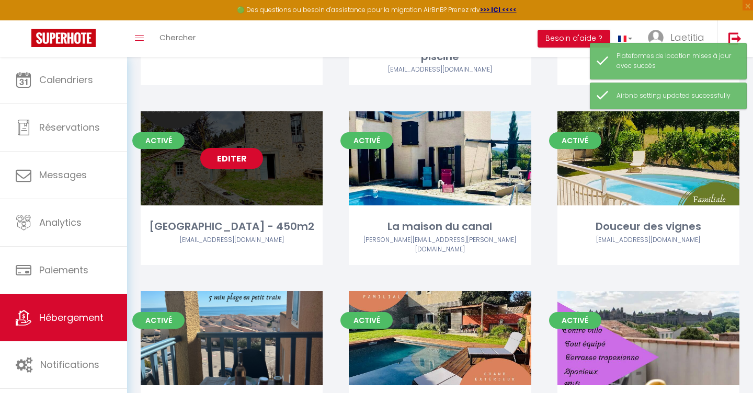
click at [242, 166] on link "Editer" at bounding box center [231, 158] width 63 height 21
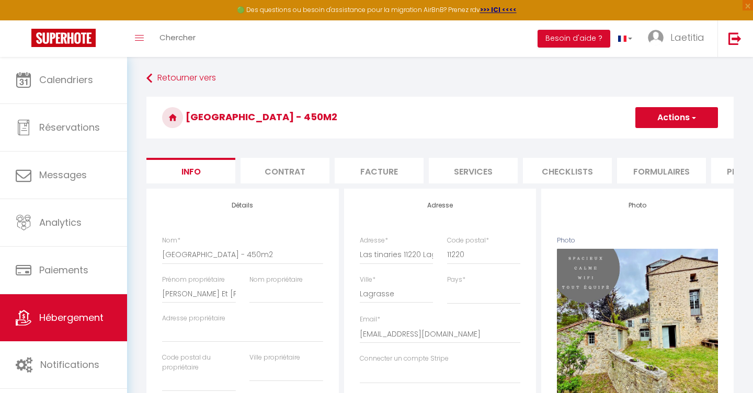
click at [673, 116] on button "Actions" at bounding box center [677, 117] width 83 height 21
click at [582, 117] on h3 "[GEOGRAPHIC_DATA] - 450m2" at bounding box center [441, 118] width 588 height 42
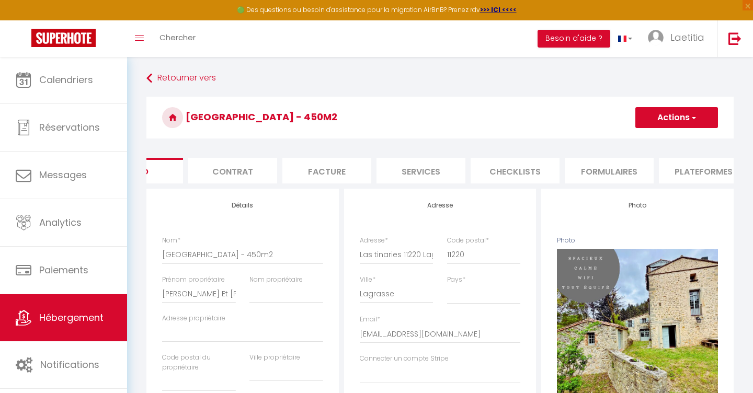
scroll to position [0, 54]
click at [693, 172] on li "Plateformes" at bounding box center [702, 171] width 89 height 26
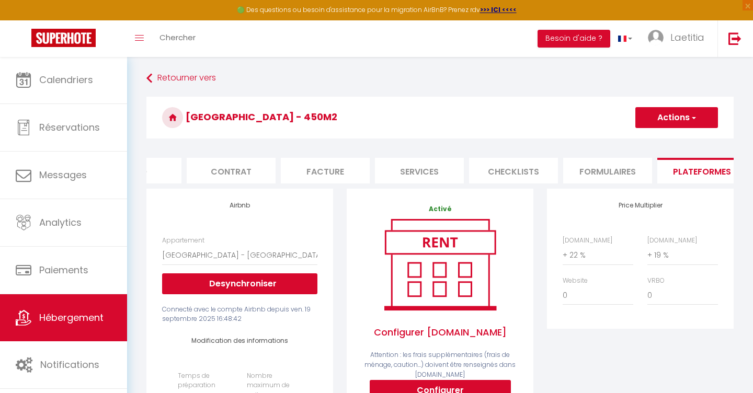
click at [678, 120] on button "Actions" at bounding box center [677, 117] width 83 height 21
click at [663, 139] on link "Enregistrer" at bounding box center [676, 141] width 83 height 14
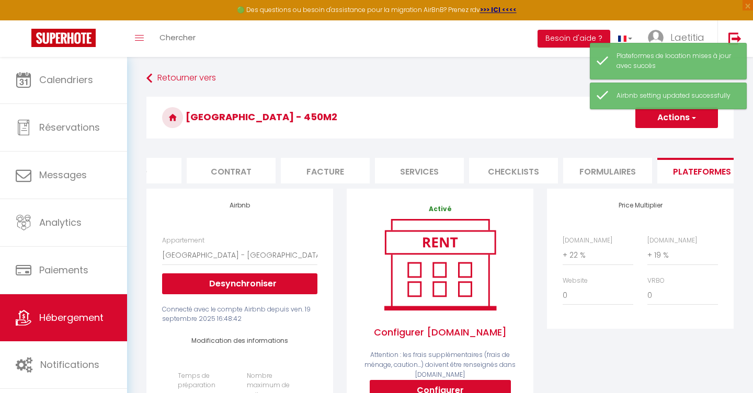
click at [46, 327] on link "Hébergement" at bounding box center [63, 318] width 127 height 47
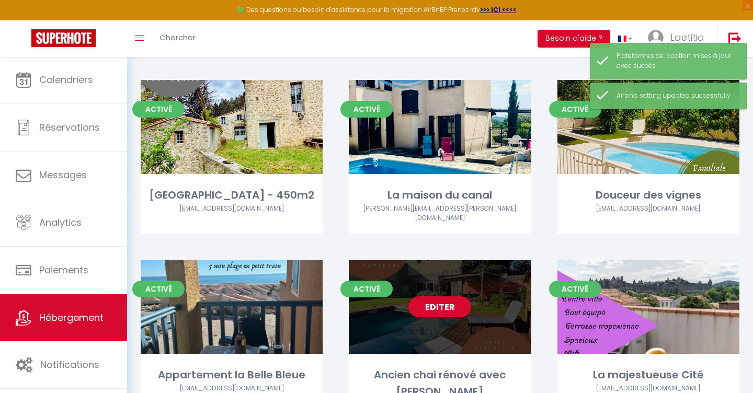
scroll to position [427, 0]
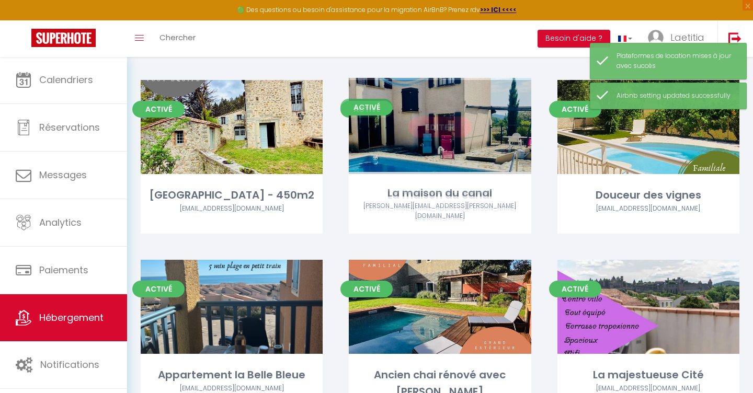
click at [441, 123] on link "Editer" at bounding box center [440, 127] width 63 height 21
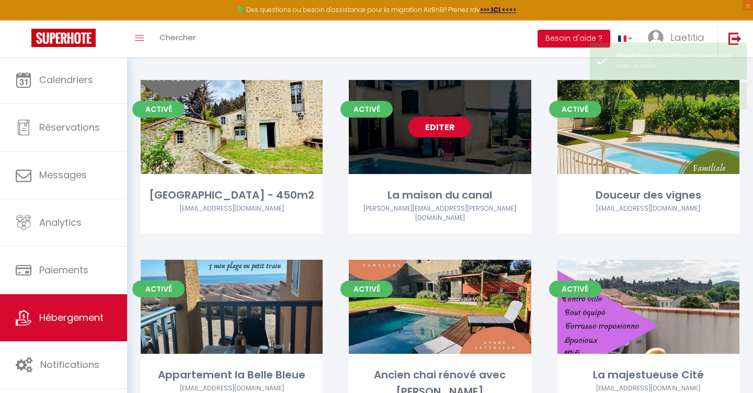
click at [441, 123] on link "Editer" at bounding box center [440, 127] width 63 height 21
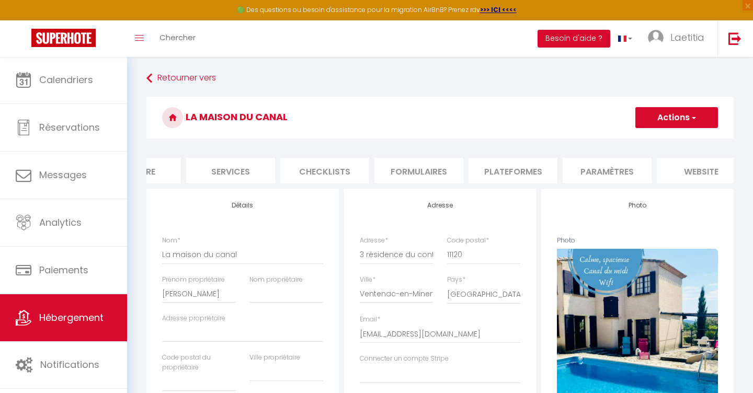
scroll to position [0, 273]
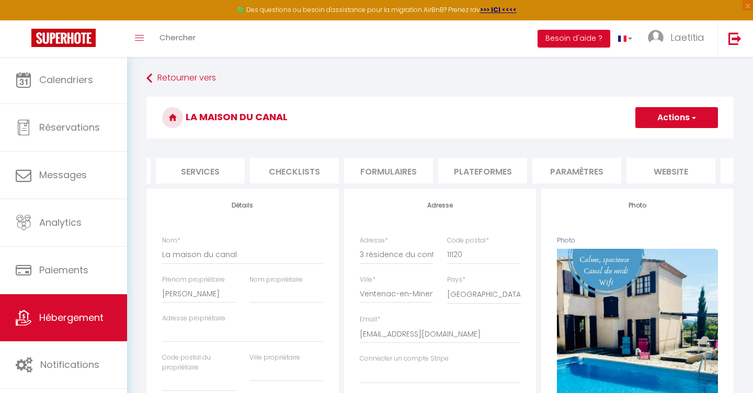
click at [508, 168] on li "Plateformes" at bounding box center [482, 171] width 89 height 26
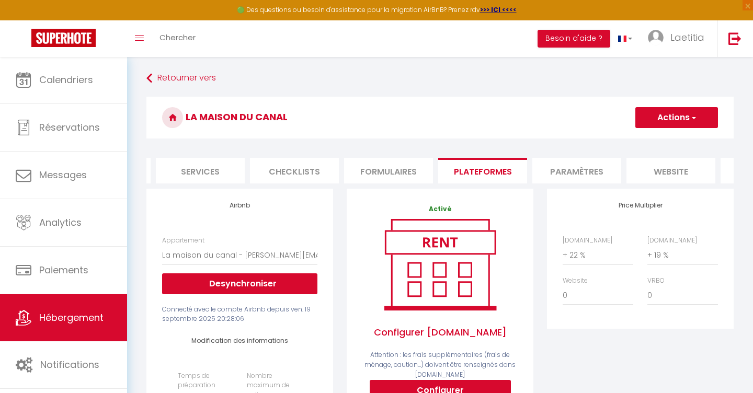
click at [666, 120] on button "Actions" at bounding box center [677, 117] width 83 height 21
click at [654, 146] on link "Enregistrer" at bounding box center [676, 141] width 83 height 14
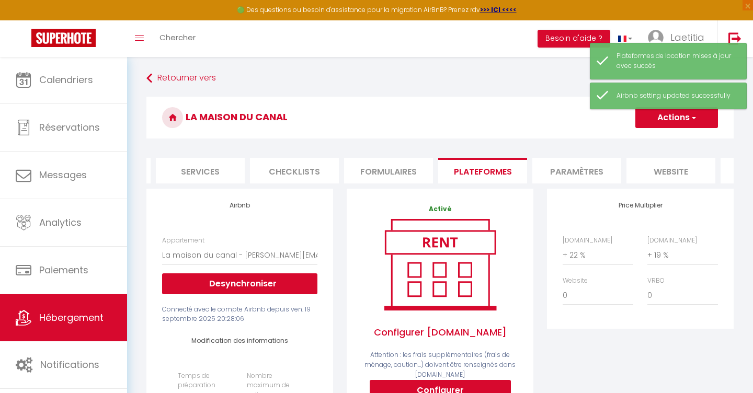
click at [41, 319] on span "Hébergement" at bounding box center [71, 317] width 64 height 13
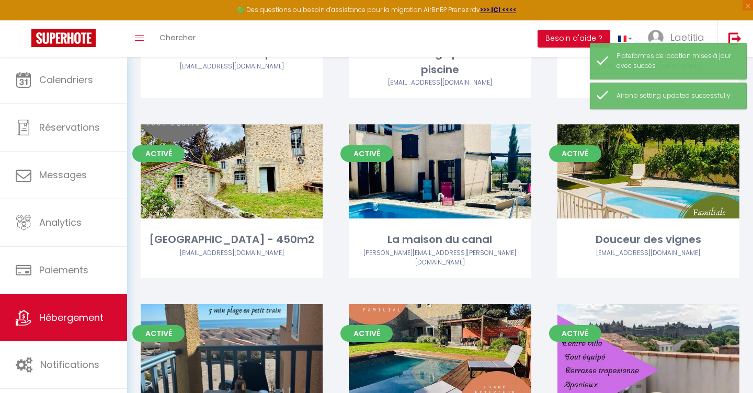
scroll to position [375, 0]
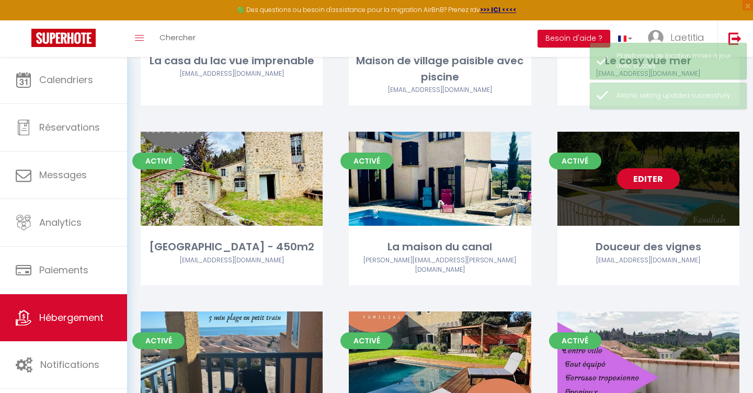
click at [652, 180] on link "Editer" at bounding box center [648, 178] width 63 height 21
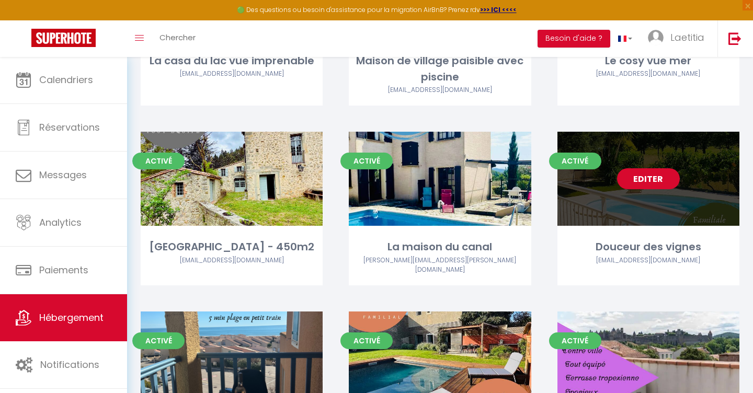
click at [628, 185] on link "Editer" at bounding box center [648, 178] width 63 height 21
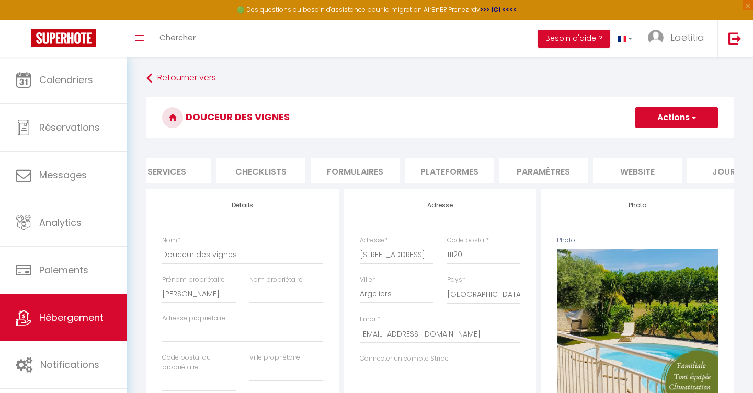
scroll to position [0, 349]
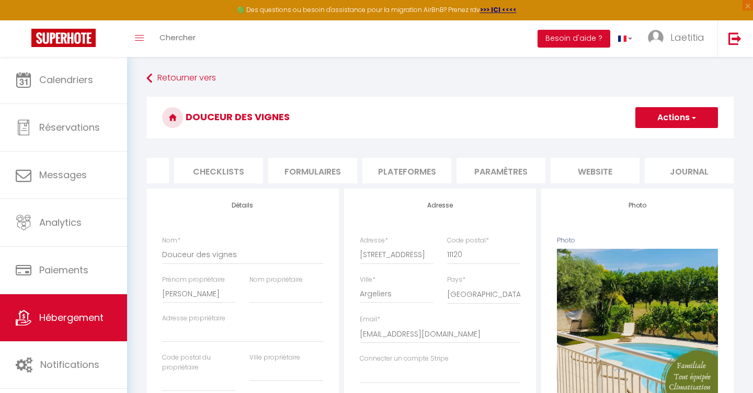
click at [416, 169] on li "Plateformes" at bounding box center [407, 171] width 89 height 26
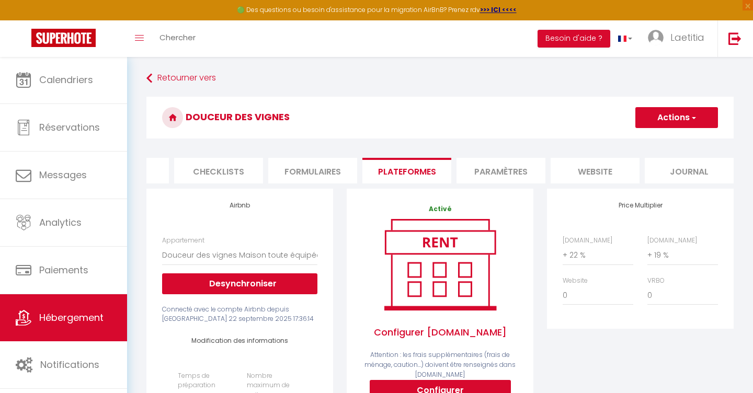
click at [694, 122] on span "button" at bounding box center [693, 117] width 7 height 10
click at [664, 142] on link "Enregistrer" at bounding box center [676, 141] width 83 height 14
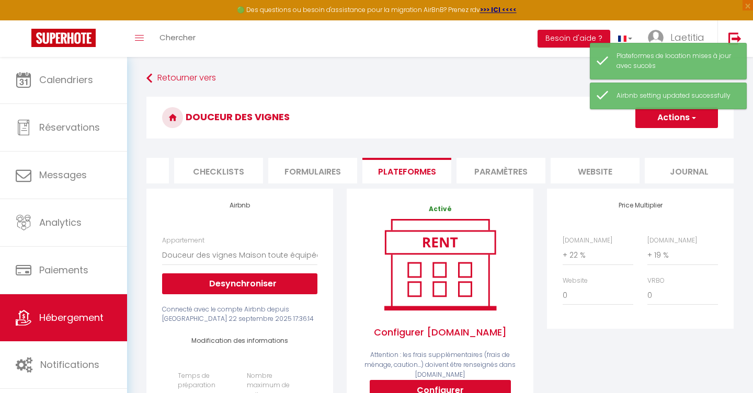
click at [46, 323] on span "Hébergement" at bounding box center [71, 317] width 64 height 13
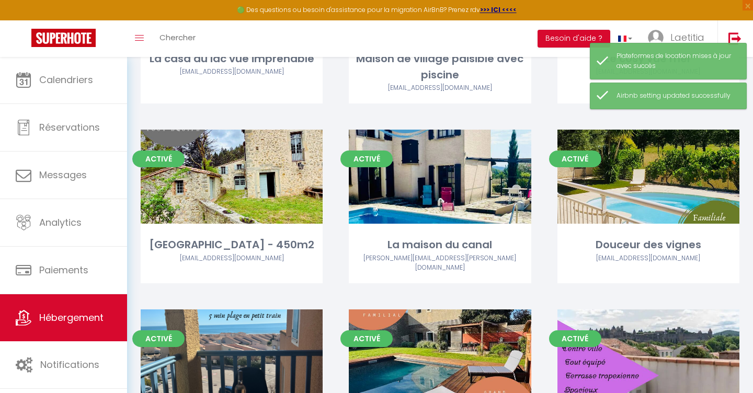
scroll to position [623, 0]
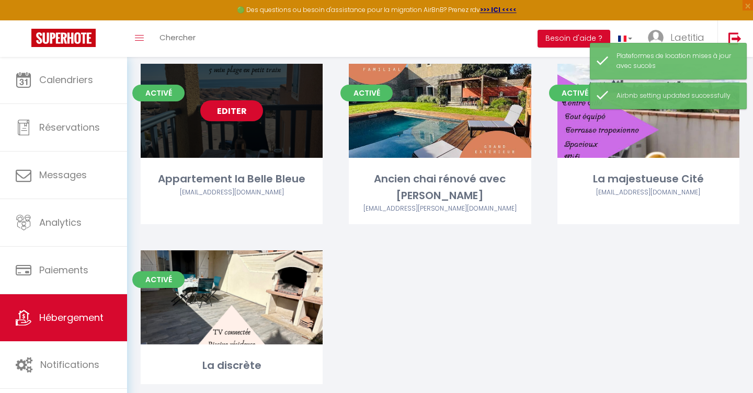
click at [226, 107] on link "Editer" at bounding box center [231, 110] width 63 height 21
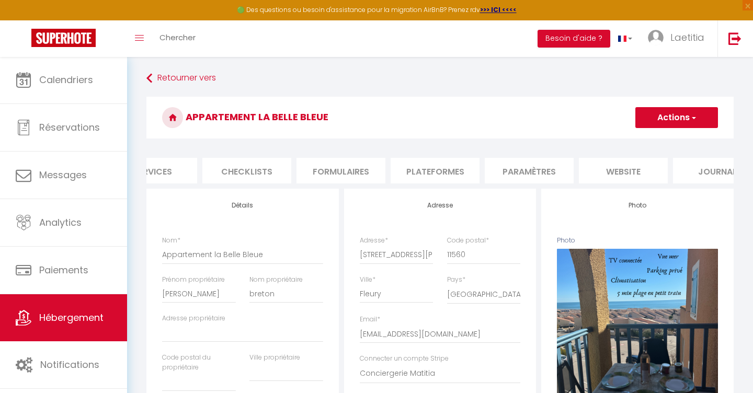
scroll to position [0, 349]
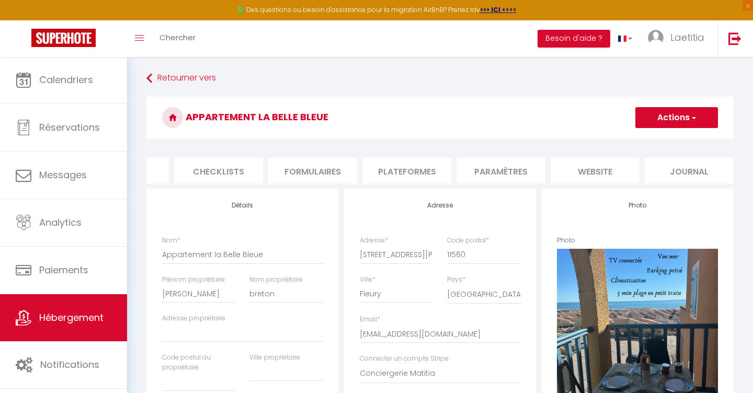
click at [402, 172] on li "Plateformes" at bounding box center [407, 171] width 89 height 26
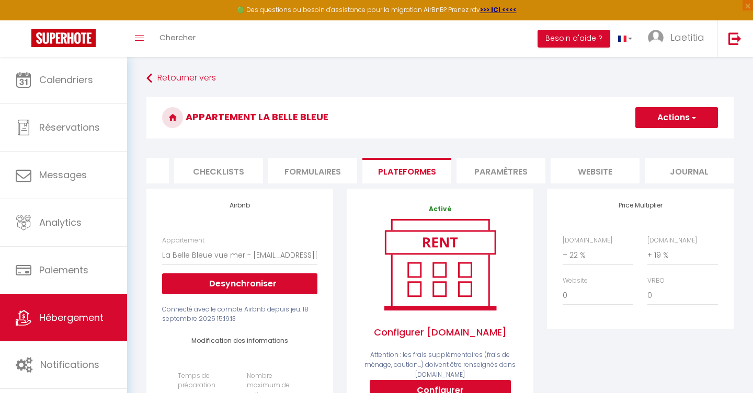
click at [696, 117] on span "button" at bounding box center [693, 117] width 7 height 10
click at [669, 140] on link "Enregistrer" at bounding box center [676, 141] width 83 height 14
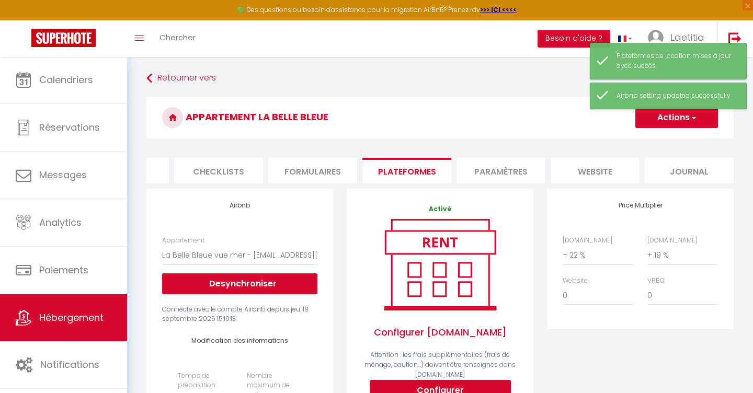
click at [85, 309] on link "Hébergement" at bounding box center [63, 318] width 127 height 47
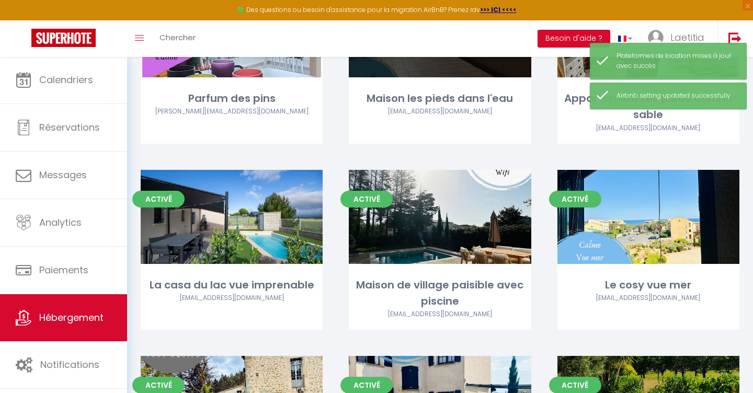
scroll to position [623, 0]
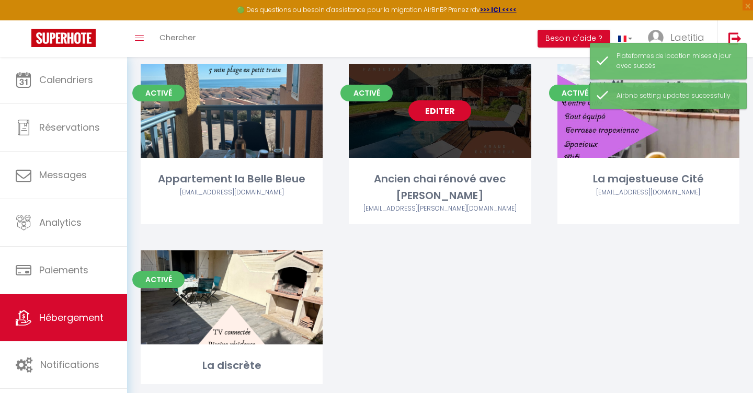
click at [451, 103] on link "Editer" at bounding box center [440, 110] width 63 height 21
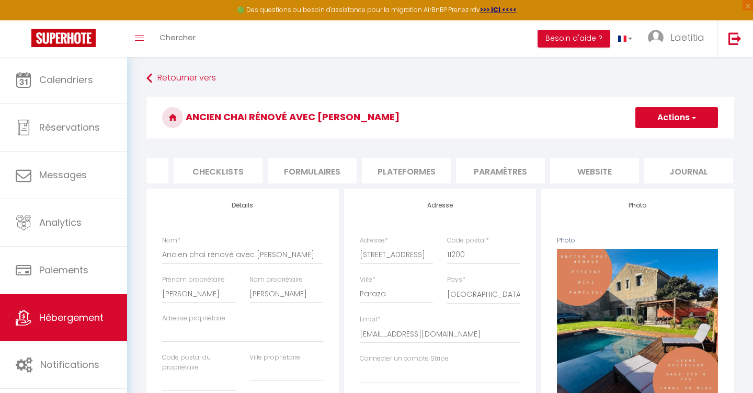
scroll to position [0, 349]
click at [387, 170] on li "Plateformes" at bounding box center [407, 171] width 89 height 26
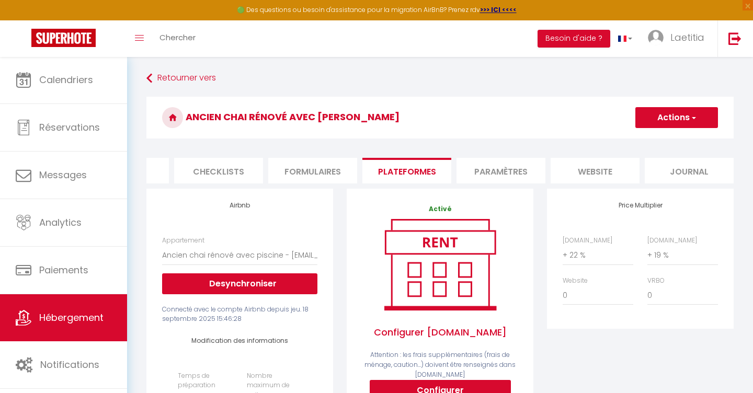
click at [670, 120] on button "Actions" at bounding box center [677, 117] width 83 height 21
click at [660, 145] on link "Enregistrer" at bounding box center [676, 141] width 83 height 14
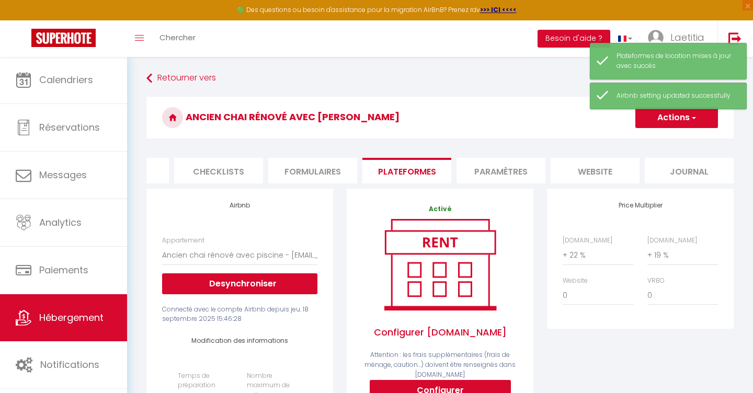
click at [78, 316] on span "Hébergement" at bounding box center [71, 317] width 64 height 13
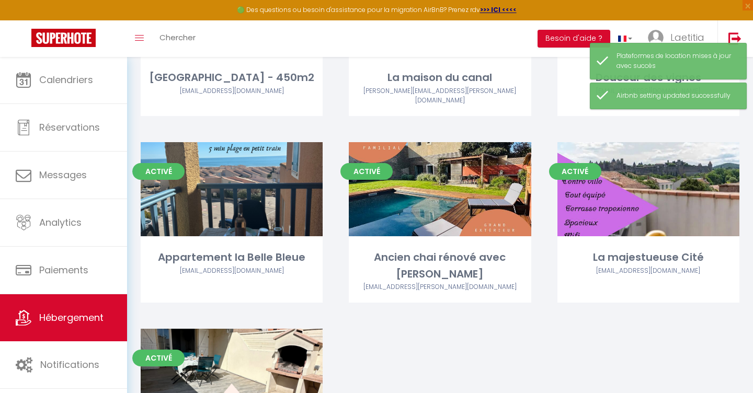
scroll to position [623, 0]
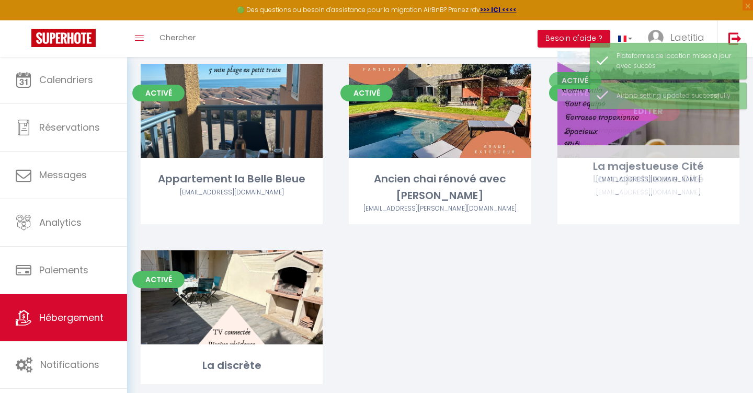
click at [649, 115] on div "Editer" at bounding box center [649, 111] width 182 height 94
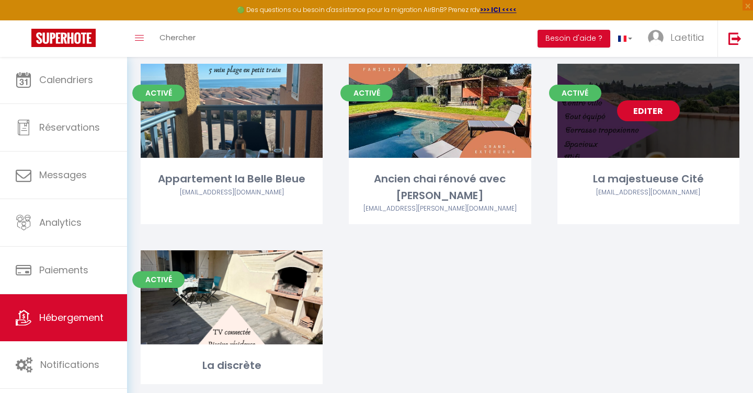
click at [651, 100] on link "Editer" at bounding box center [648, 110] width 63 height 21
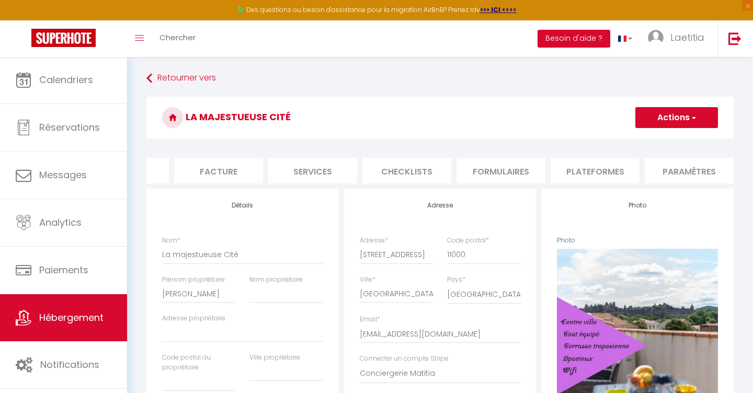
scroll to position [0, 253]
click at [494, 174] on li "Plateformes" at bounding box center [503, 171] width 89 height 26
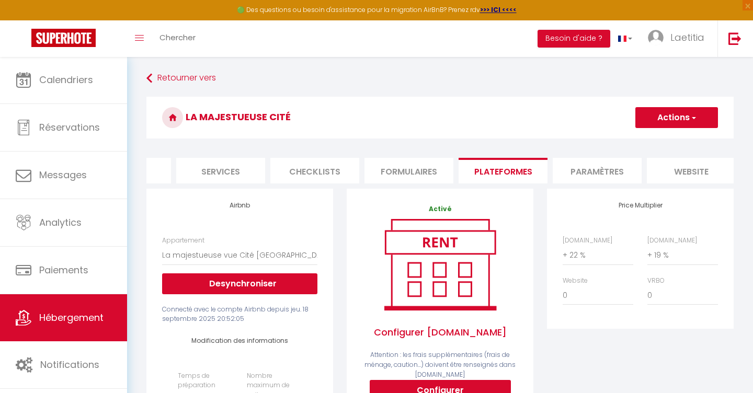
click at [670, 119] on button "Actions" at bounding box center [677, 117] width 83 height 21
click at [650, 148] on ul "Enregistrer" at bounding box center [677, 141] width 84 height 20
click at [661, 122] on button "Actions" at bounding box center [677, 117] width 83 height 21
click at [660, 138] on link "Enregistrer" at bounding box center [676, 141] width 83 height 14
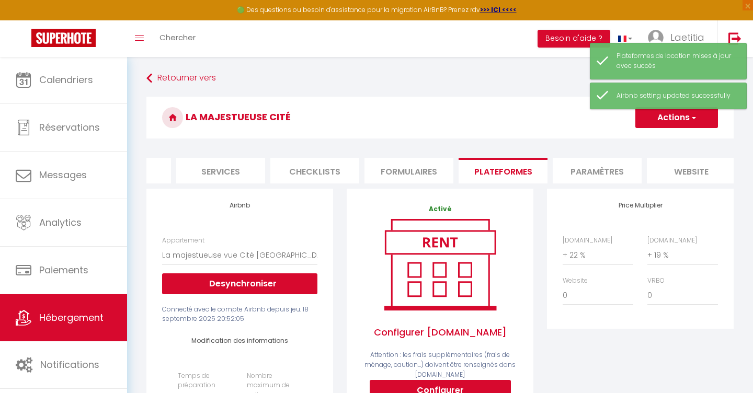
click at [48, 325] on link "Hébergement" at bounding box center [63, 318] width 127 height 47
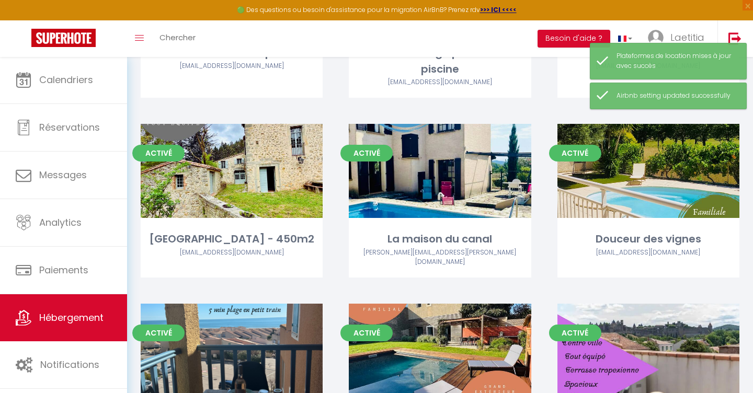
scroll to position [623, 0]
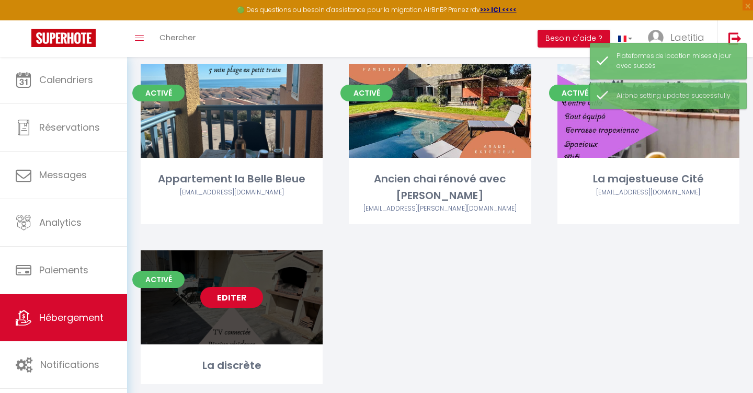
click at [224, 287] on link "Editer" at bounding box center [231, 297] width 63 height 21
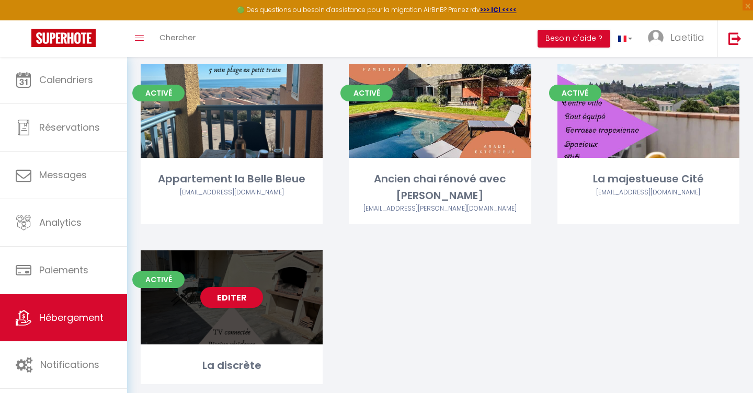
click at [198, 273] on div "Editer" at bounding box center [232, 298] width 182 height 94
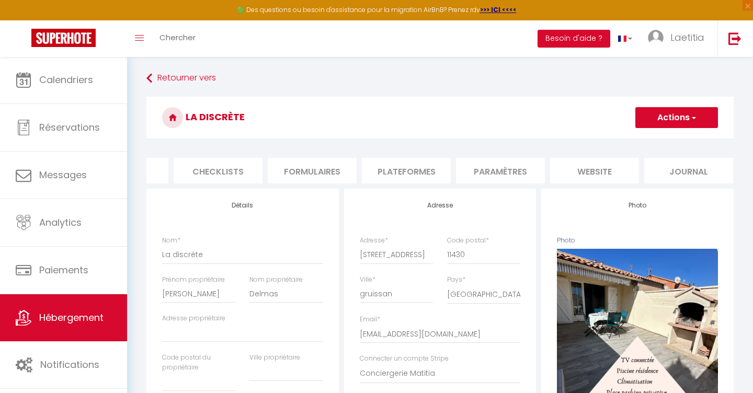
scroll to position [0, 349]
click at [433, 172] on li "Plateformes" at bounding box center [407, 171] width 89 height 26
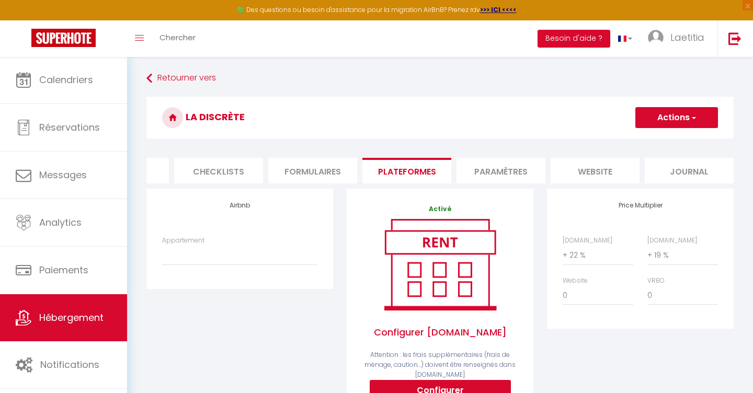
click at [666, 122] on button "Actions" at bounding box center [677, 117] width 83 height 21
click at [661, 137] on link "Enregistrer" at bounding box center [676, 141] width 83 height 14
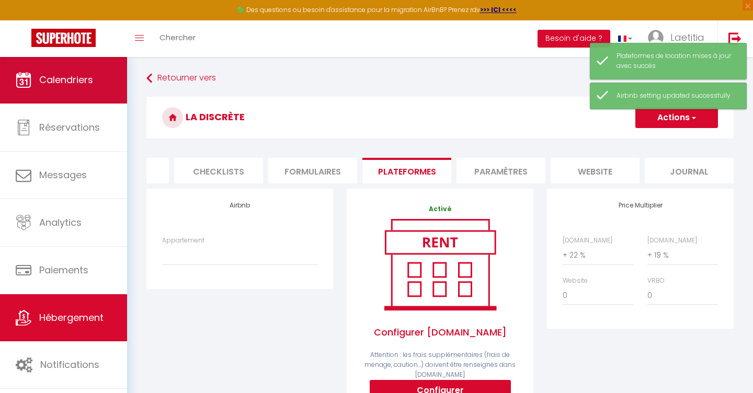
click at [77, 87] on link "Calendriers" at bounding box center [63, 80] width 127 height 47
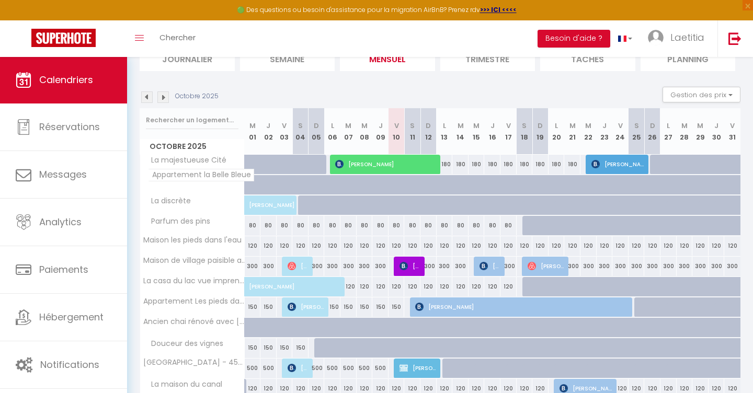
scroll to position [52, 0]
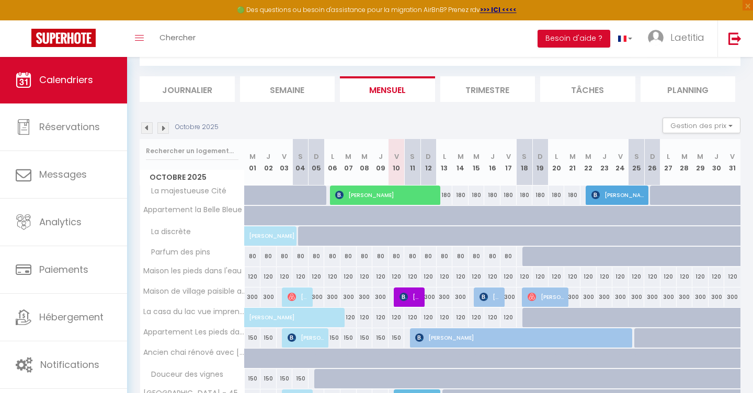
click at [165, 131] on img at bounding box center [163, 128] width 12 height 12
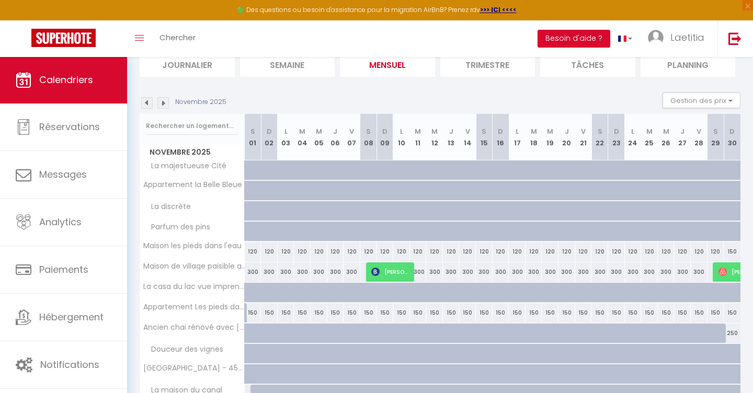
scroll to position [77, 0]
click at [164, 107] on img at bounding box center [163, 103] width 12 height 12
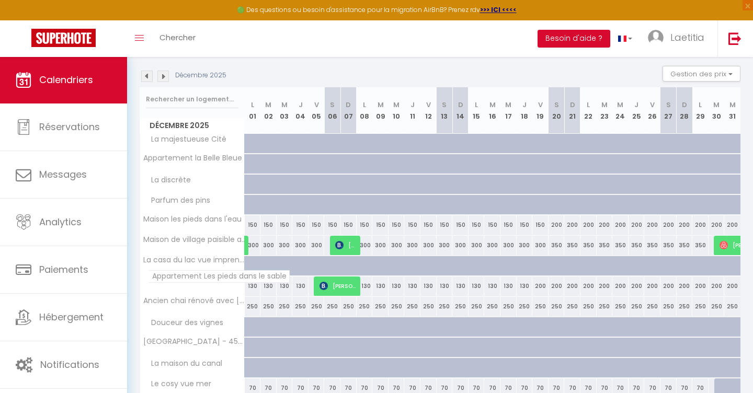
scroll to position [94, 0]
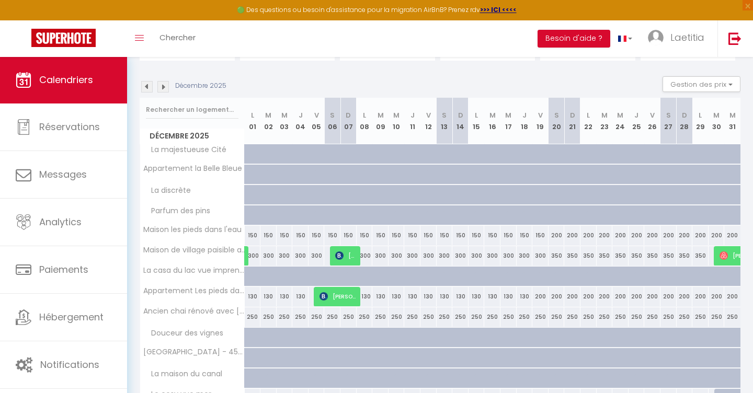
click at [163, 83] on img at bounding box center [163, 87] width 12 height 12
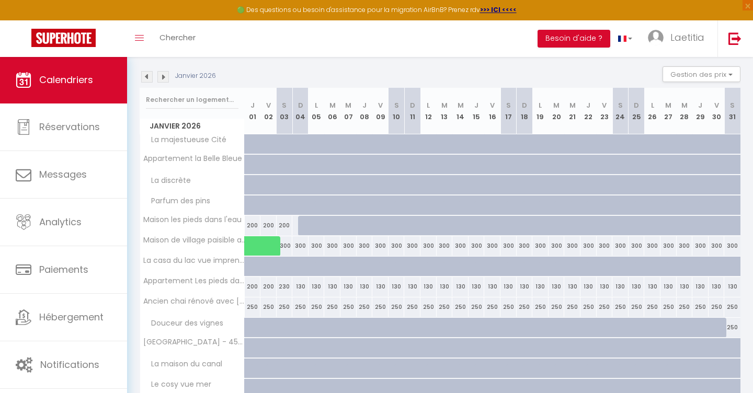
scroll to position [103, 0]
click at [164, 77] on img at bounding box center [163, 78] width 12 height 12
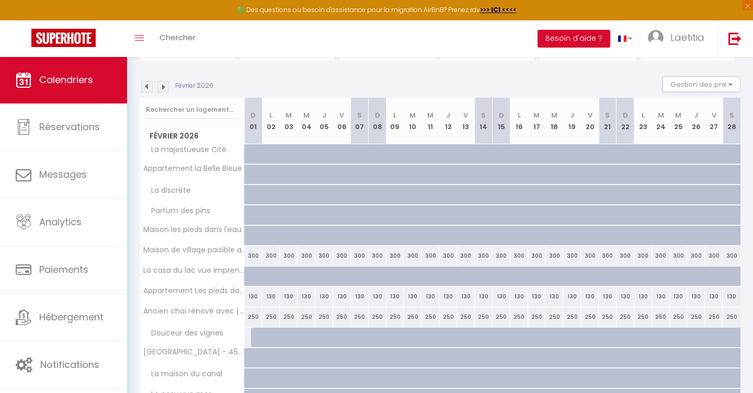
scroll to position [111, 0]
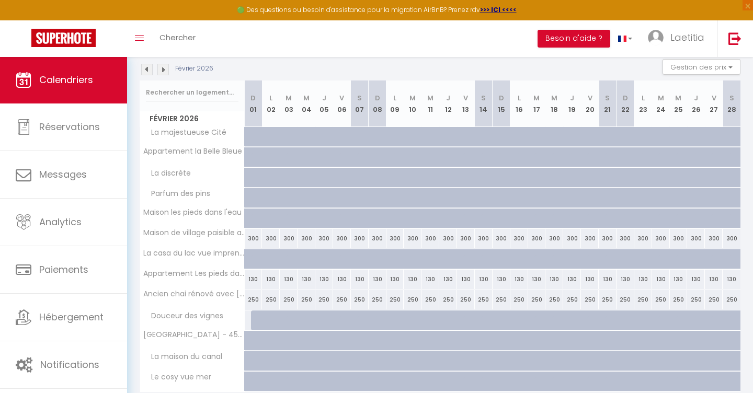
click at [162, 70] on img at bounding box center [163, 70] width 12 height 12
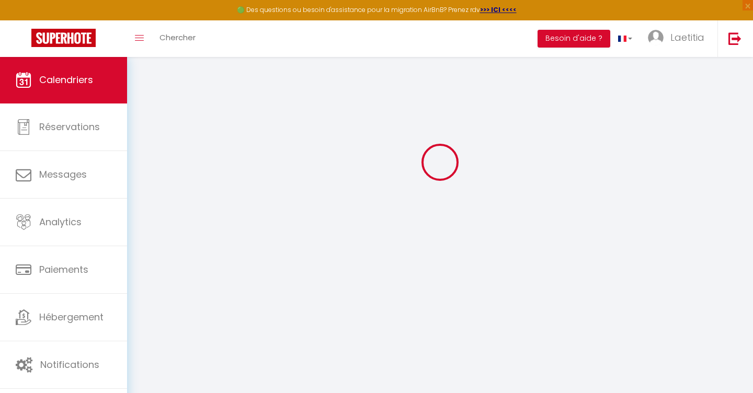
scroll to position [57, 0]
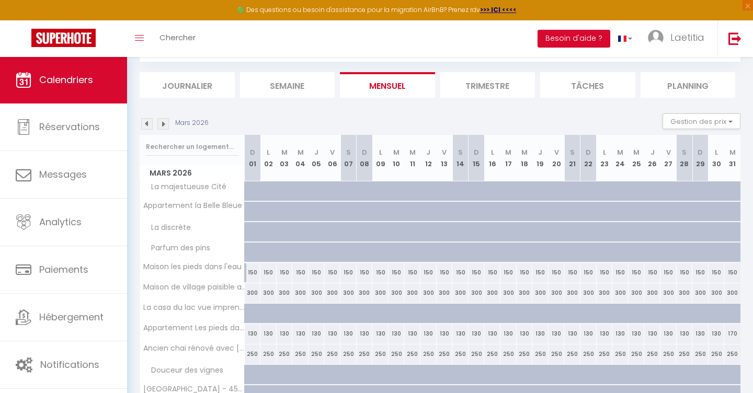
click at [165, 123] on img at bounding box center [163, 124] width 12 height 12
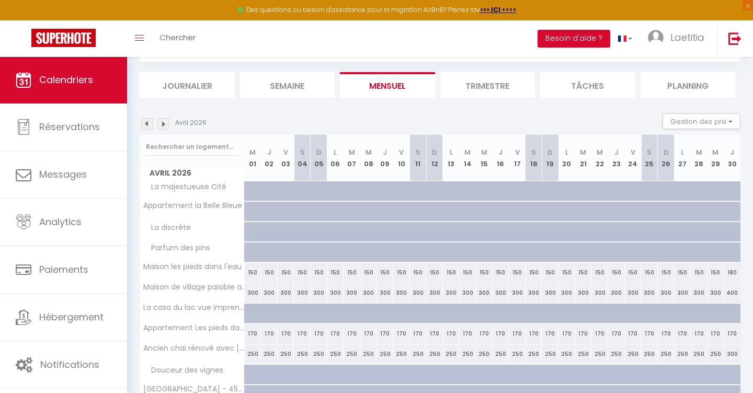
click at [165, 123] on img at bounding box center [163, 124] width 12 height 12
